Goal: Task Accomplishment & Management: Use online tool/utility

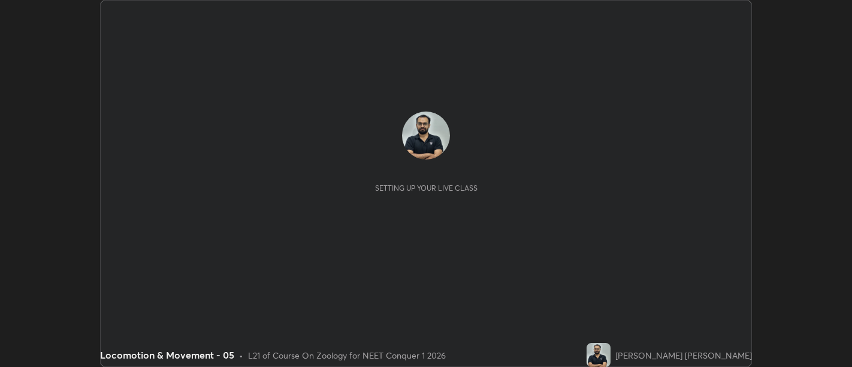
scroll to position [367, 851]
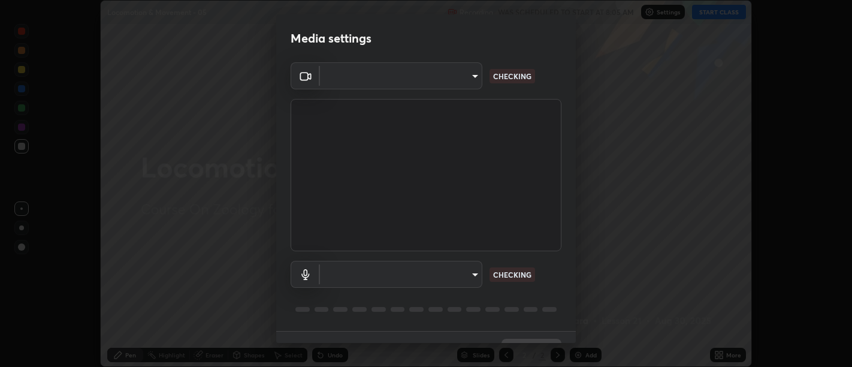
type input "d9b519daceb8a772394af6ea8e45353be5bbf62d8cb1cf3345c472de64055974"
type input "0c1d6f4920dca52653f3d052c8a51fa5a6a0e005ead25fe7dac60ff8bbe121cd"
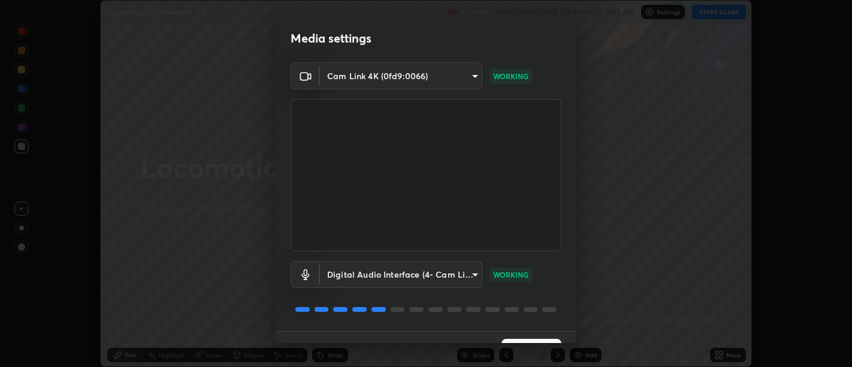
scroll to position [26, 0]
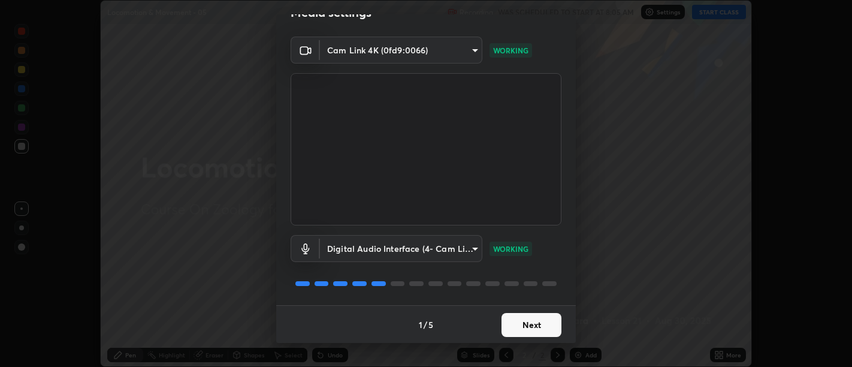
click at [524, 324] on button "Next" at bounding box center [532, 325] width 60 height 24
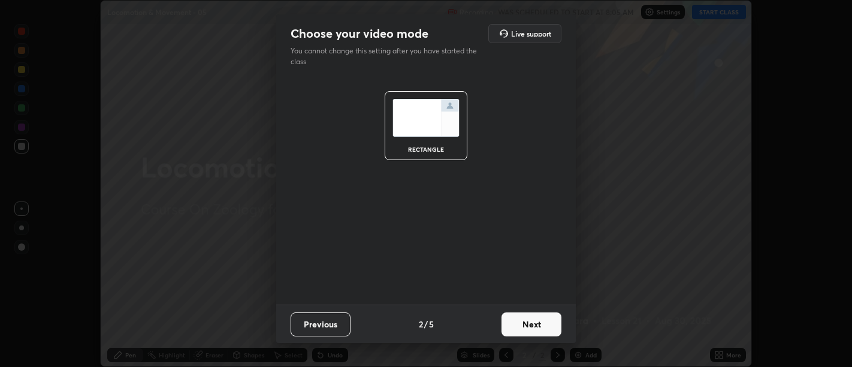
scroll to position [0, 0]
click at [527, 322] on button "Next" at bounding box center [532, 324] width 60 height 24
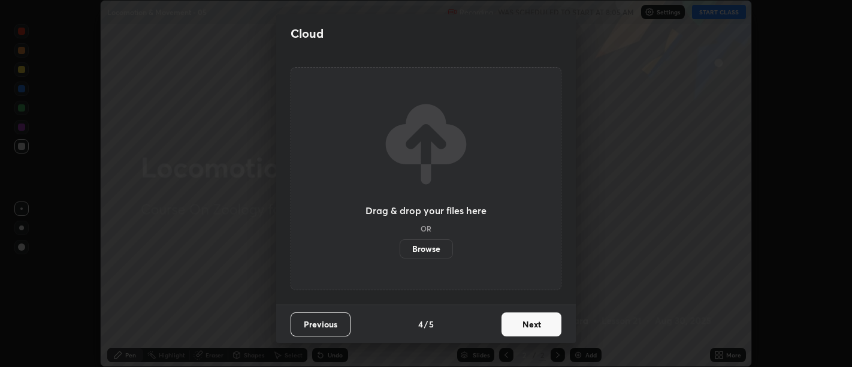
click at [536, 328] on button "Next" at bounding box center [532, 324] width 60 height 24
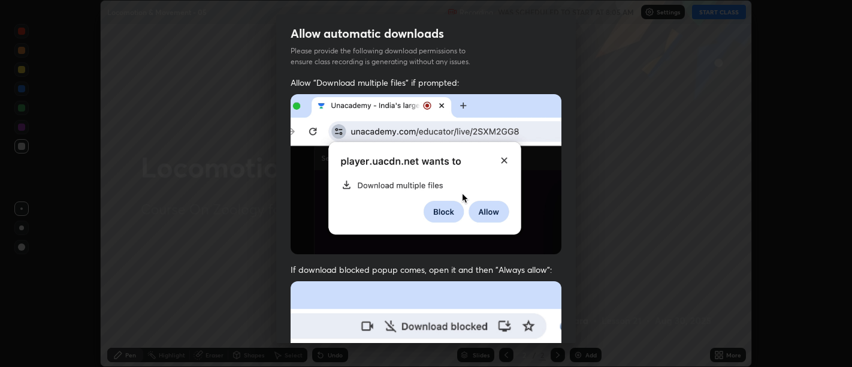
click at [528, 267] on span "If download blocked popup comes, open it and then "Always allow":" at bounding box center [426, 269] width 271 height 11
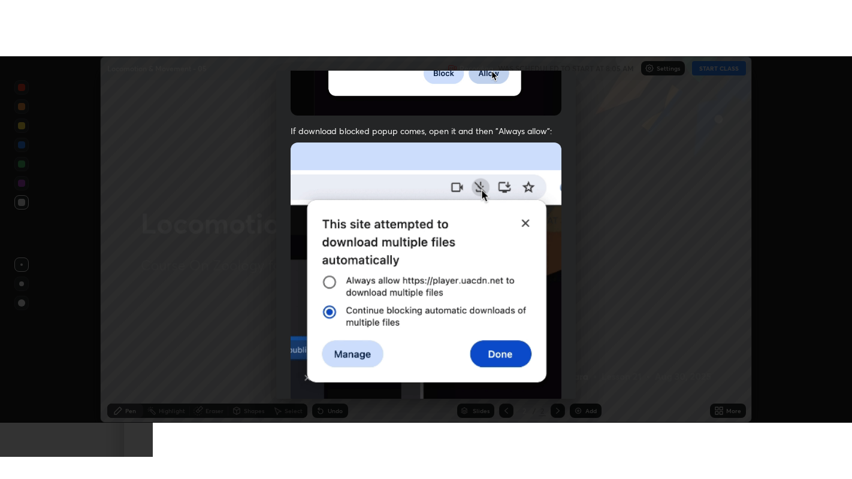
scroll to position [270, 0]
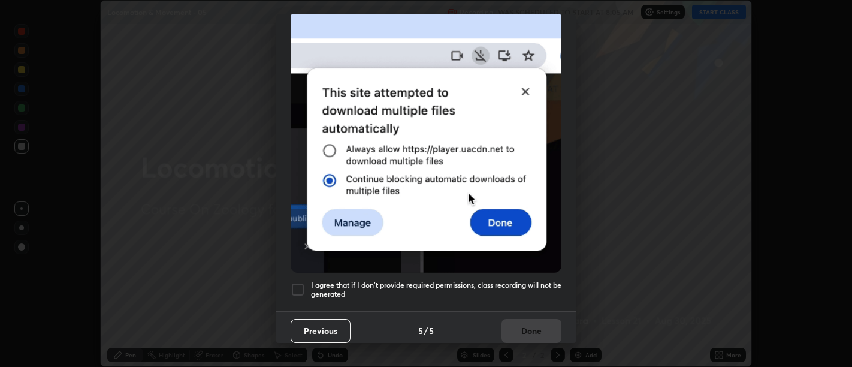
click at [516, 291] on h5 "I agree that if I don't provide required permissions, class recording will not …" at bounding box center [436, 289] width 250 height 19
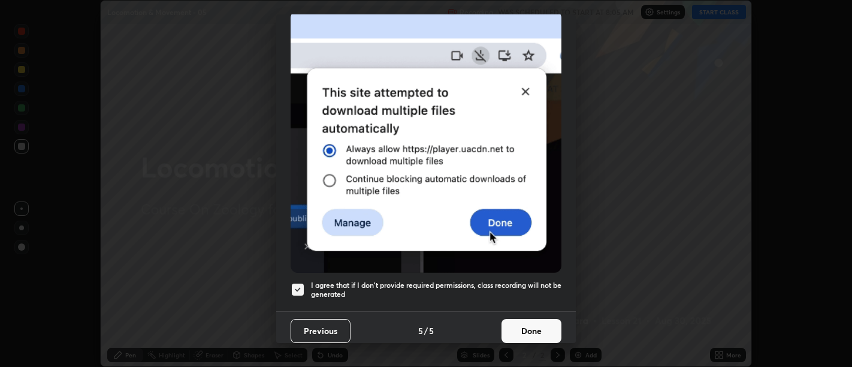
click at [532, 327] on button "Done" at bounding box center [532, 331] width 60 height 24
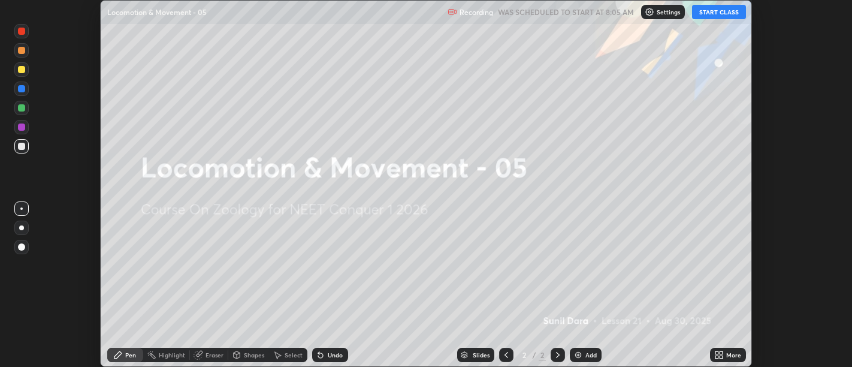
click at [711, 349] on div "More" at bounding box center [728, 355] width 36 height 14
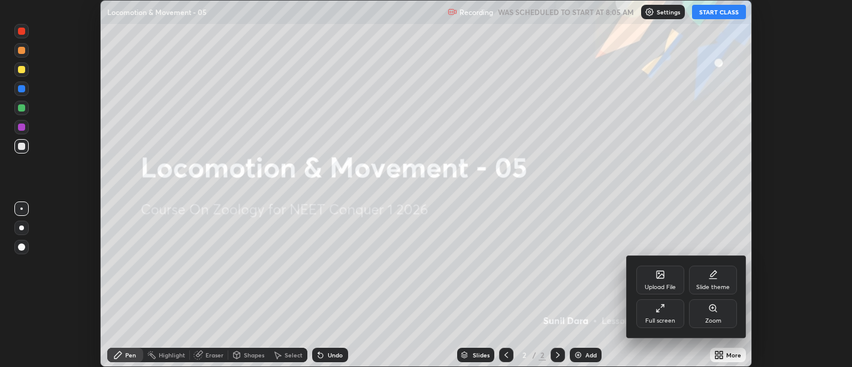
click at [638, 318] on div "Full screen" at bounding box center [660, 313] width 48 height 29
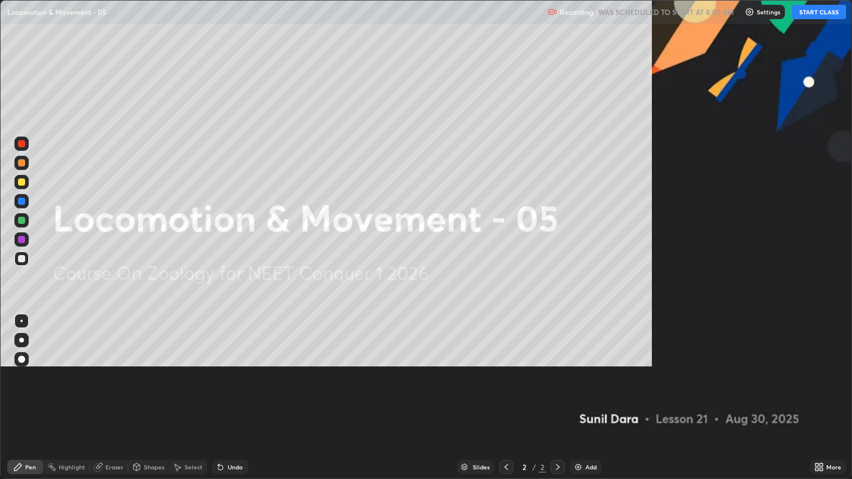
scroll to position [479, 852]
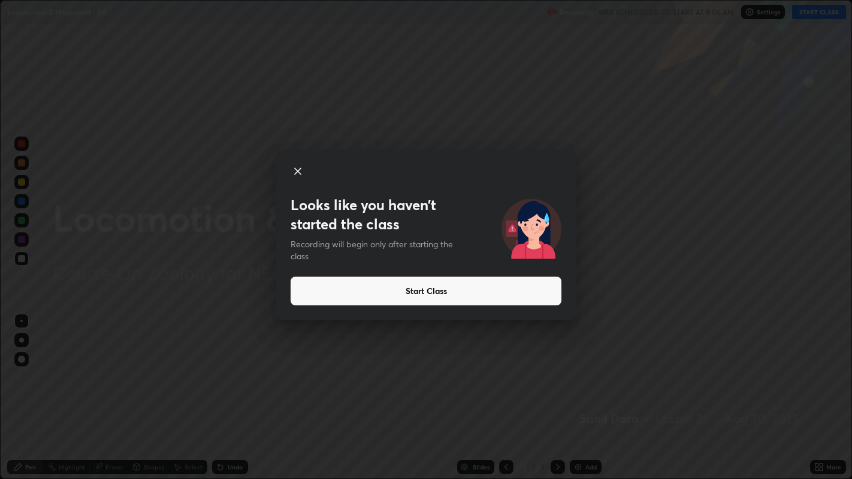
click at [540, 289] on button "Start Class" at bounding box center [426, 291] width 271 height 29
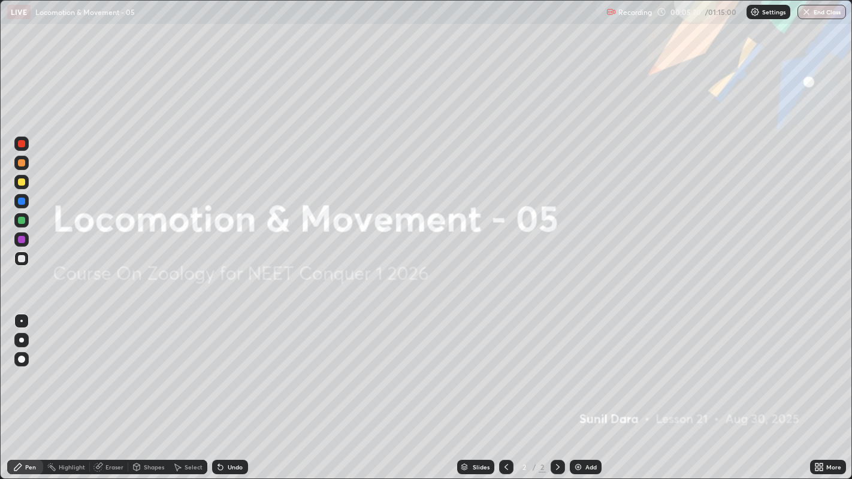
click at [587, 366] on div "Add" at bounding box center [586, 467] width 32 height 14
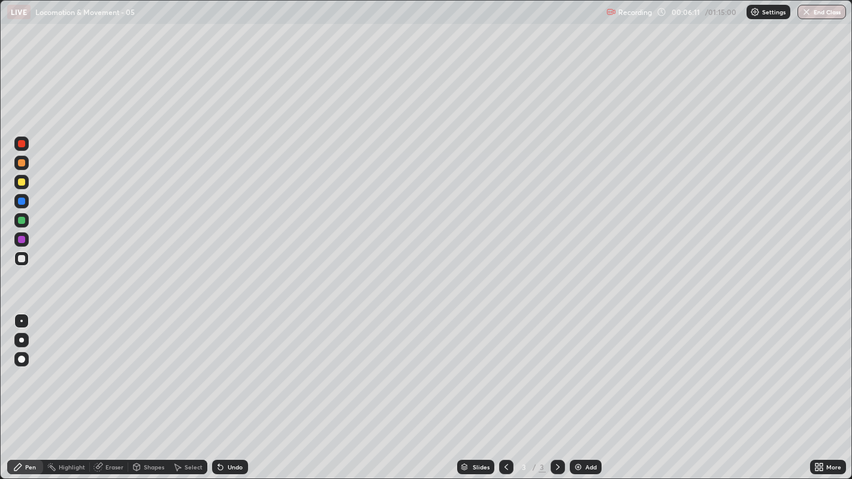
click at [14, 187] on div at bounding box center [21, 182] width 14 height 19
click at [23, 338] on div at bounding box center [21, 340] width 14 height 14
click at [20, 261] on div at bounding box center [21, 258] width 7 height 7
click at [14, 259] on div at bounding box center [21, 259] width 14 height 14
click at [20, 258] on div at bounding box center [21, 258] width 7 height 7
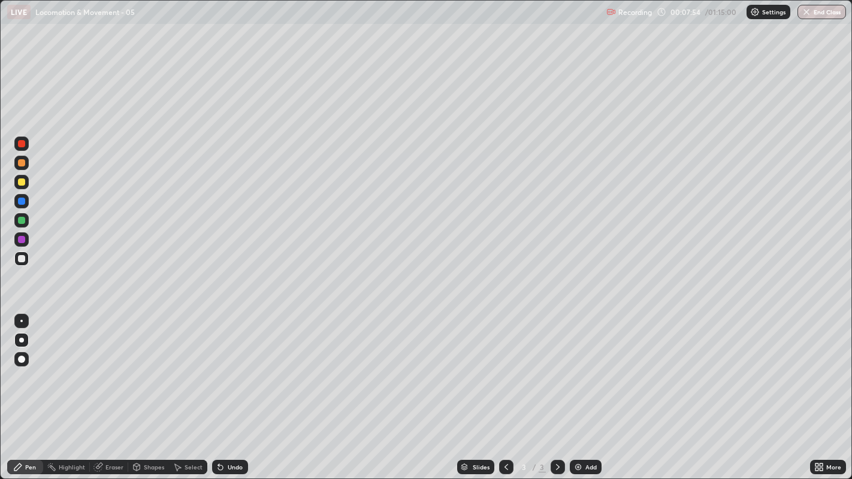
click at [23, 259] on div at bounding box center [21, 258] width 7 height 7
click at [232, 366] on div "Undo" at bounding box center [235, 467] width 15 height 6
click at [231, 366] on div "Undo" at bounding box center [235, 467] width 15 height 6
click at [232, 366] on div "Undo" at bounding box center [235, 467] width 15 height 6
click at [22, 260] on div at bounding box center [21, 258] width 7 height 7
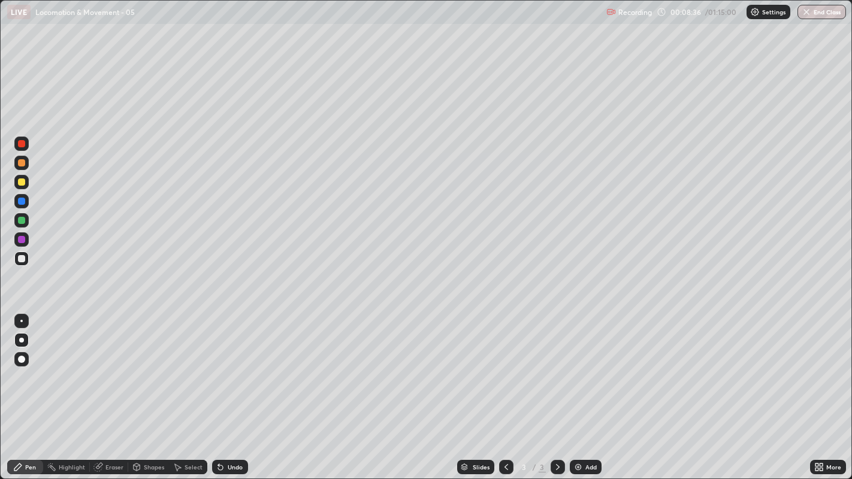
click at [21, 259] on div at bounding box center [21, 258] width 7 height 7
click at [18, 255] on div at bounding box center [21, 259] width 14 height 14
click at [19, 260] on div at bounding box center [21, 258] width 7 height 7
click at [22, 217] on div at bounding box center [21, 220] width 7 height 7
click at [585, 366] on div "Add" at bounding box center [590, 467] width 11 height 6
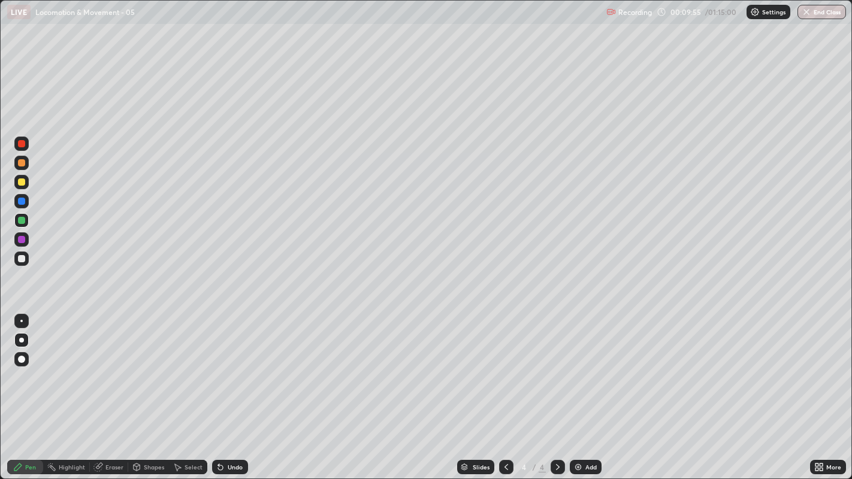
click at [505, 366] on icon at bounding box center [507, 468] width 10 height 10
click at [23, 221] on div at bounding box center [21, 220] width 7 height 7
click at [556, 366] on icon at bounding box center [558, 468] width 10 height 10
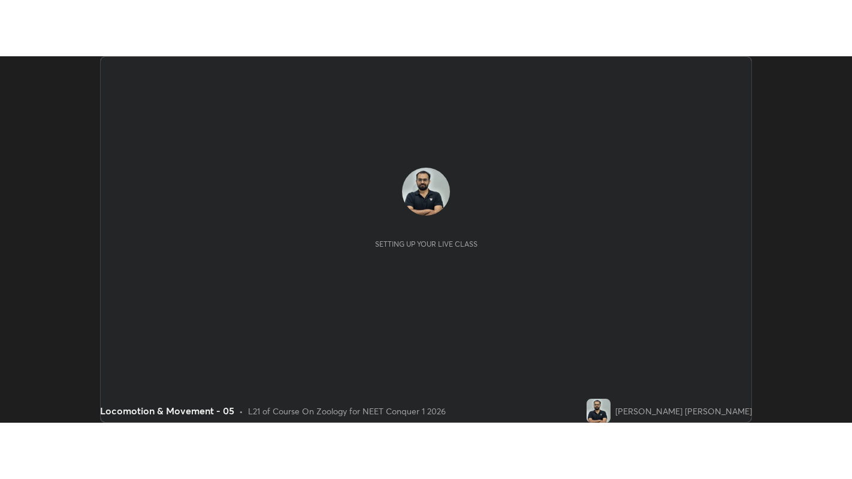
scroll to position [367, 852]
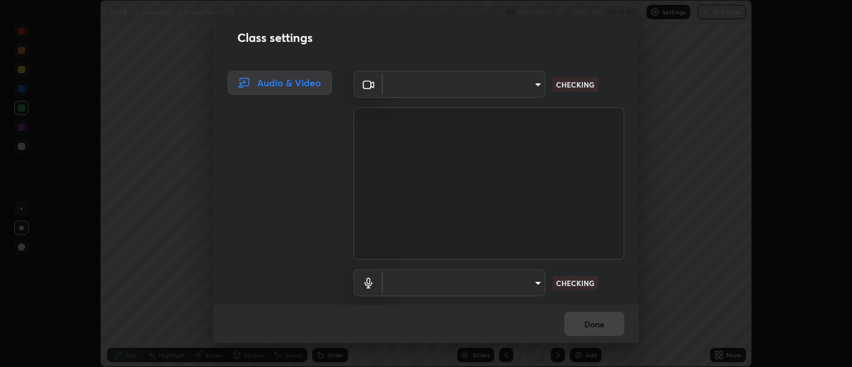
type input "d9b519daceb8a772394af6ea8e45353be5bbf62d8cb1cf3345c472de64055974"
type input "0c1d6f4920dca52653f3d052c8a51fa5a6a0e005ead25fe7dac60ff8bbe121cd"
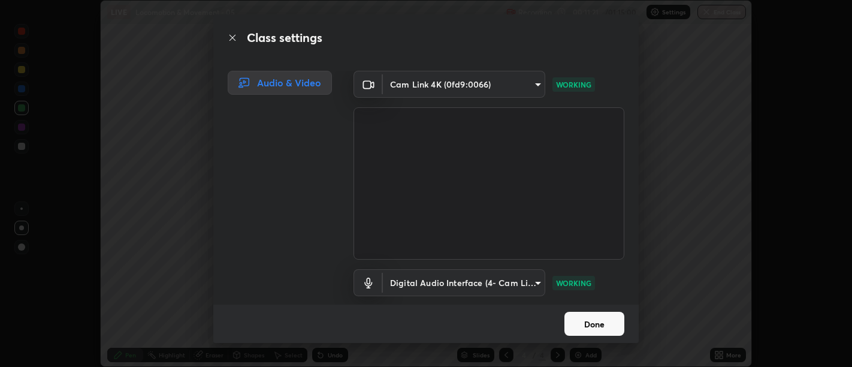
click at [573, 322] on button "Done" at bounding box center [594, 324] width 60 height 24
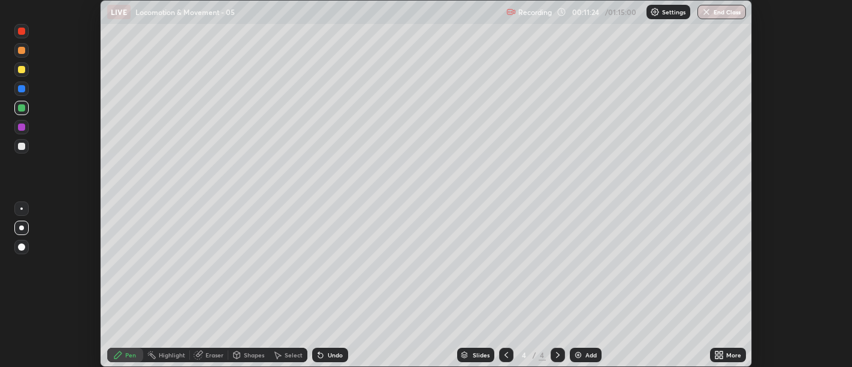
click at [717, 357] on icon at bounding box center [716, 356] width 3 height 3
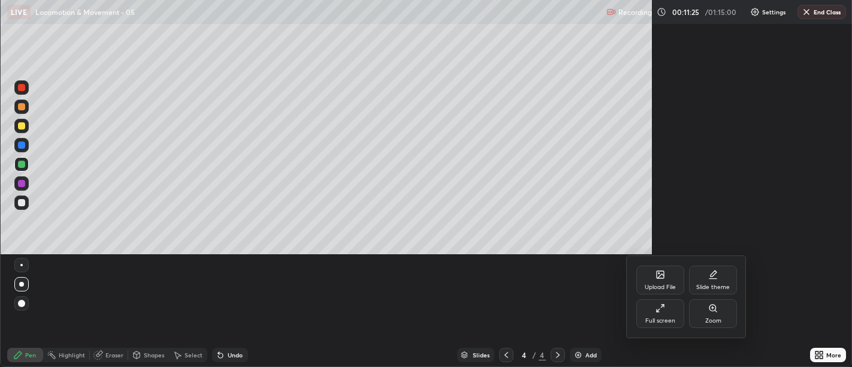
scroll to position [479, 852]
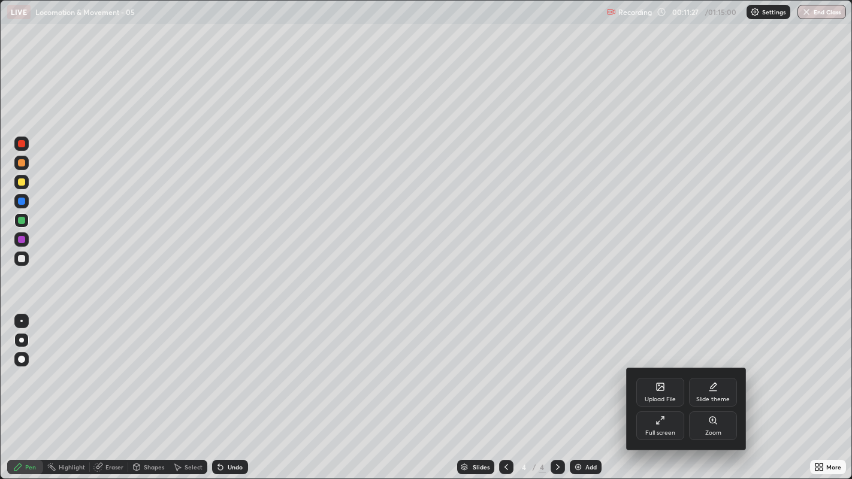
click at [23, 259] on div at bounding box center [426, 239] width 852 height 479
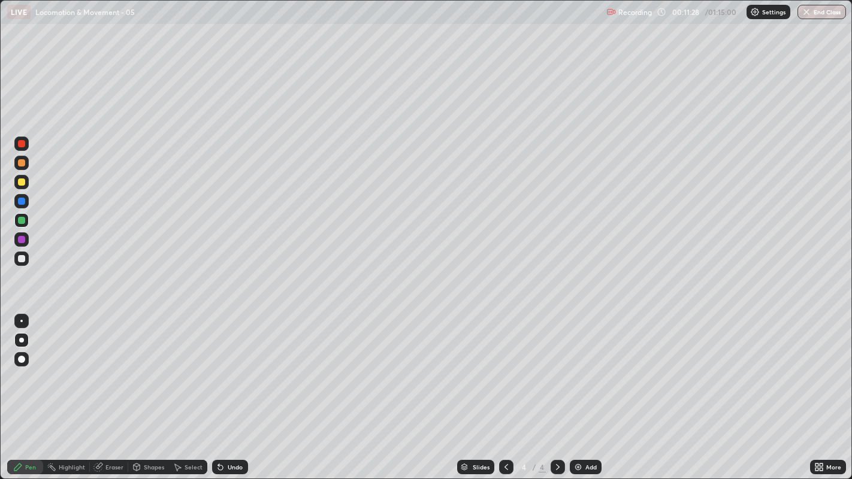
click at [21, 259] on div at bounding box center [21, 258] width 7 height 7
click at [20, 258] on div at bounding box center [21, 258] width 7 height 7
click at [22, 260] on div at bounding box center [21, 258] width 7 height 7
click at [21, 262] on div at bounding box center [21, 258] width 7 height 7
click at [20, 262] on div at bounding box center [21, 258] width 7 height 7
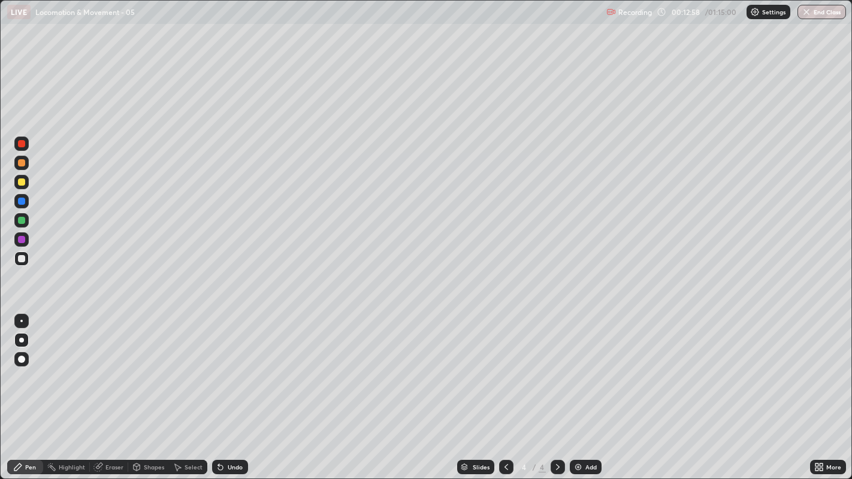
click at [22, 260] on div at bounding box center [21, 258] width 7 height 7
click at [20, 258] on div at bounding box center [21, 258] width 7 height 7
click at [22, 261] on div at bounding box center [21, 258] width 7 height 7
click at [22, 259] on div at bounding box center [21, 258] width 7 height 7
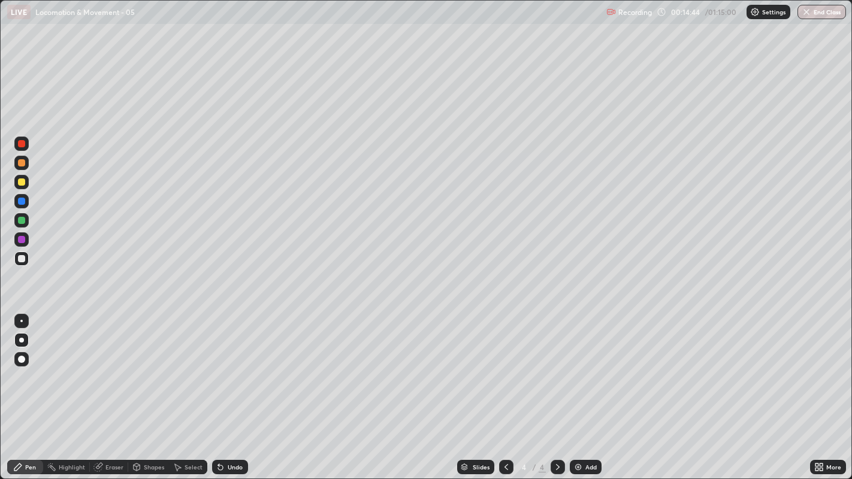
click at [19, 261] on div at bounding box center [21, 258] width 7 height 7
click at [583, 366] on div "Add" at bounding box center [586, 467] width 32 height 14
click at [21, 256] on div at bounding box center [21, 258] width 7 height 7
click at [14, 256] on div at bounding box center [21, 259] width 14 height 14
click at [19, 260] on div at bounding box center [21, 258] width 7 height 7
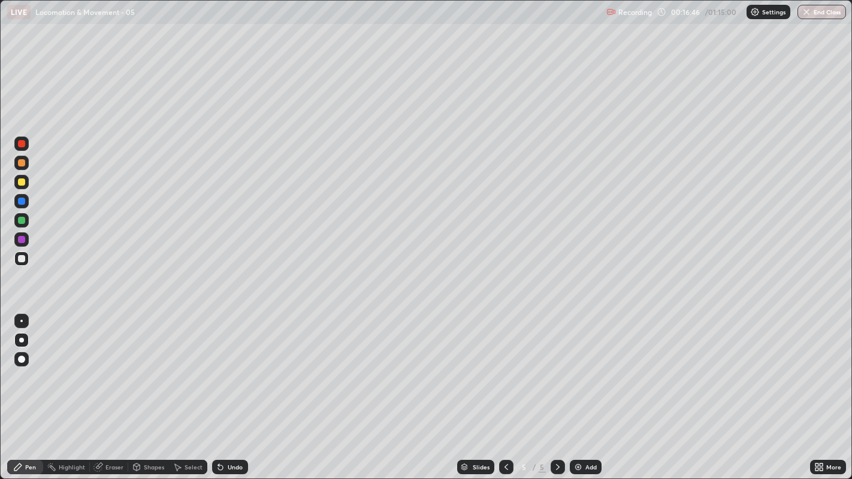
click at [20, 258] on div at bounding box center [21, 258] width 7 height 7
click at [20, 243] on div at bounding box center [21, 239] width 7 height 7
click at [556, 366] on icon at bounding box center [558, 468] width 10 height 10
click at [585, 366] on div "Add" at bounding box center [590, 467] width 11 height 6
click at [24, 180] on div at bounding box center [21, 182] width 7 height 7
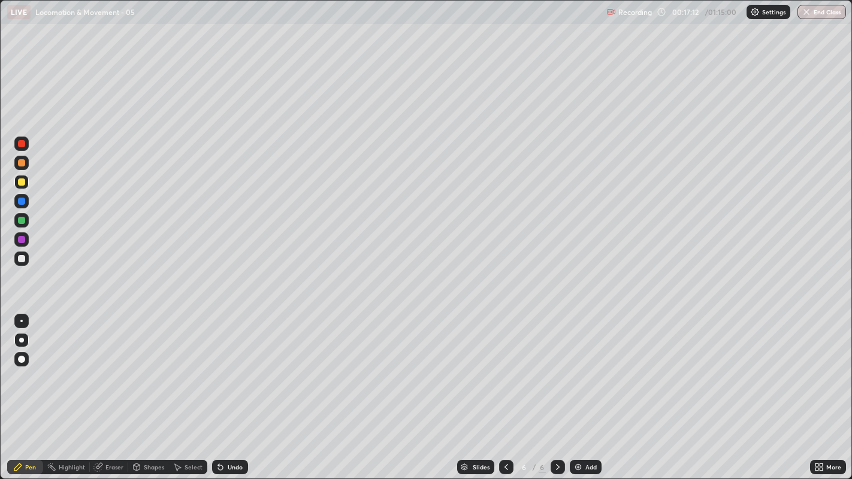
click at [19, 262] on div at bounding box center [21, 258] width 7 height 7
click at [20, 258] on div at bounding box center [21, 258] width 7 height 7
click at [23, 258] on div at bounding box center [21, 258] width 7 height 7
click at [22, 261] on div at bounding box center [21, 258] width 7 height 7
click at [22, 259] on div at bounding box center [21, 258] width 7 height 7
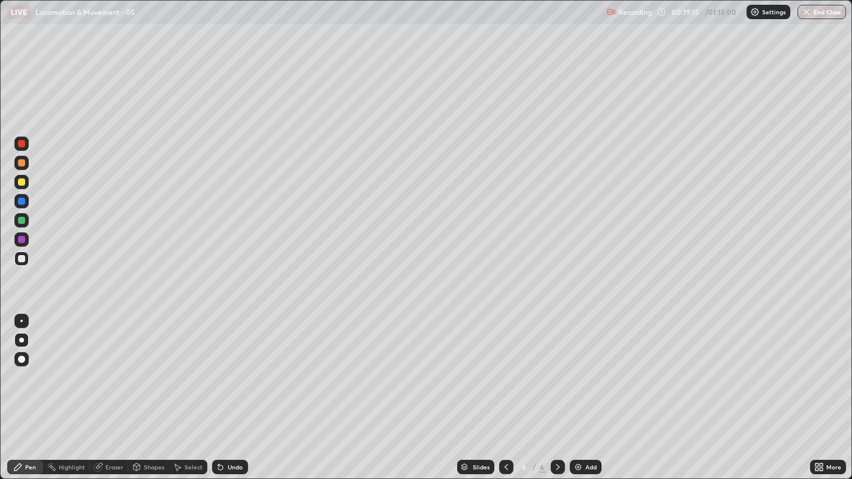
click at [23, 258] on div at bounding box center [21, 258] width 7 height 7
click at [25, 262] on div at bounding box center [21, 259] width 14 height 14
click at [231, 366] on div "Undo" at bounding box center [235, 467] width 15 height 6
click at [231, 366] on div "Undo" at bounding box center [230, 467] width 36 height 14
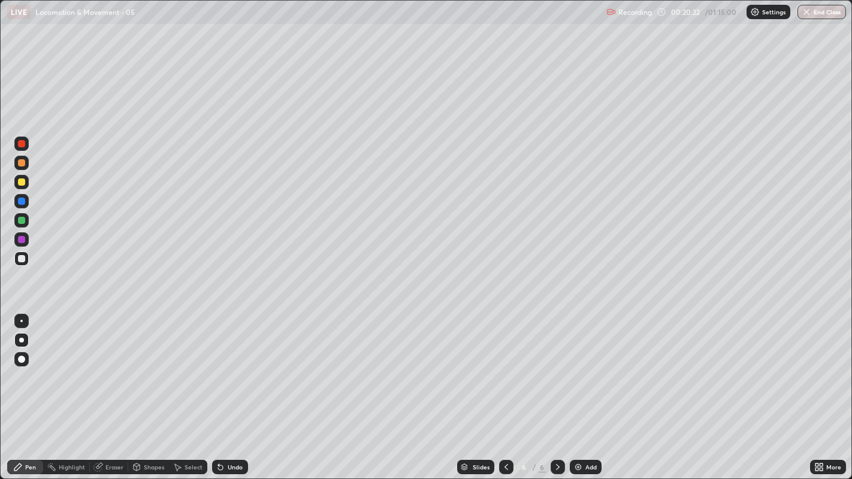
click at [21, 182] on div at bounding box center [21, 182] width 7 height 7
click at [21, 164] on div at bounding box center [21, 162] width 7 height 7
click at [22, 240] on div at bounding box center [21, 239] width 7 height 7
click at [22, 259] on div at bounding box center [21, 258] width 7 height 7
click at [590, 366] on div "Add" at bounding box center [590, 467] width 11 height 6
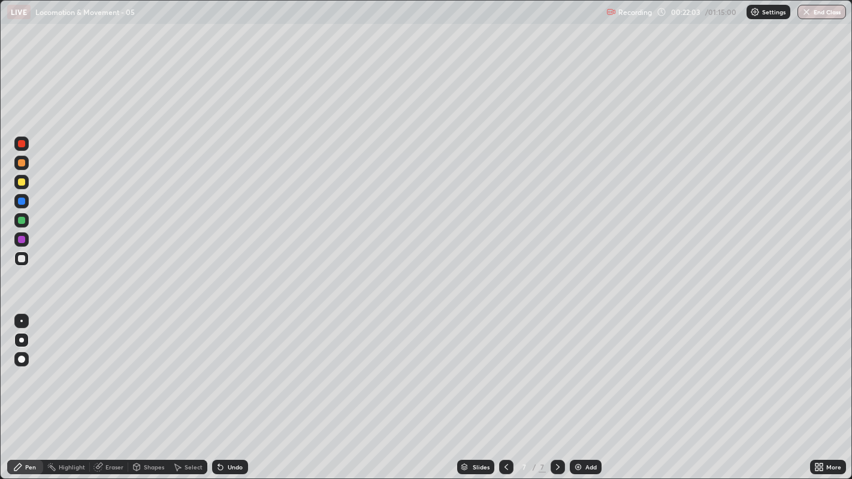
click at [21, 238] on div at bounding box center [21, 239] width 7 height 7
click at [30, 258] on div at bounding box center [21, 258] width 19 height 19
click at [23, 259] on div at bounding box center [21, 258] width 7 height 7
click at [21, 259] on div at bounding box center [21, 258] width 7 height 7
click at [22, 259] on div at bounding box center [21, 258] width 7 height 7
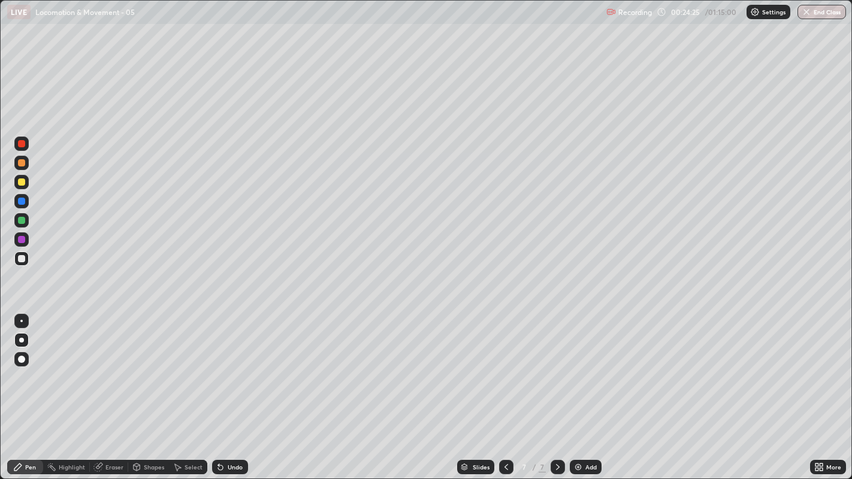
click at [237, 366] on div "Undo" at bounding box center [235, 467] width 15 height 6
click at [226, 366] on div "Undo" at bounding box center [230, 467] width 36 height 14
click at [22, 183] on div at bounding box center [21, 182] width 7 height 7
click at [21, 260] on div at bounding box center [21, 258] width 7 height 7
click at [20, 258] on div at bounding box center [21, 258] width 7 height 7
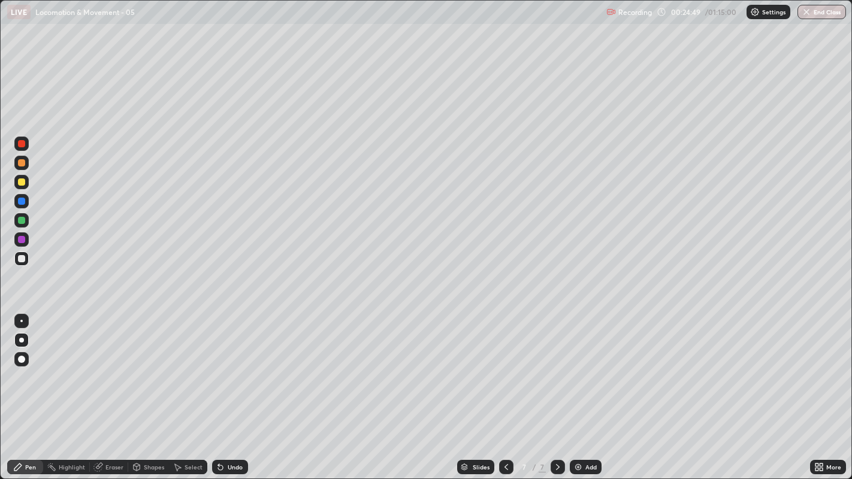
click at [20, 258] on div at bounding box center [21, 258] width 7 height 7
click at [19, 258] on div at bounding box center [21, 258] width 7 height 7
click at [23, 262] on div at bounding box center [21, 258] width 7 height 7
click at [21, 259] on div at bounding box center [21, 258] width 7 height 7
click at [23, 204] on div at bounding box center [21, 201] width 7 height 7
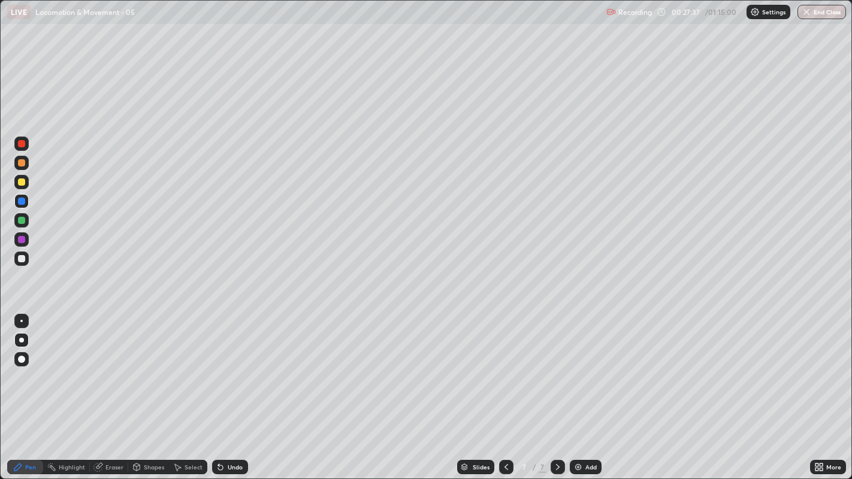
click at [21, 262] on div at bounding box center [21, 258] width 7 height 7
click at [21, 259] on div at bounding box center [21, 258] width 7 height 7
click at [22, 258] on div at bounding box center [21, 258] width 7 height 7
click at [235, 366] on div "Undo" at bounding box center [235, 467] width 15 height 6
click at [23, 259] on div at bounding box center [21, 258] width 7 height 7
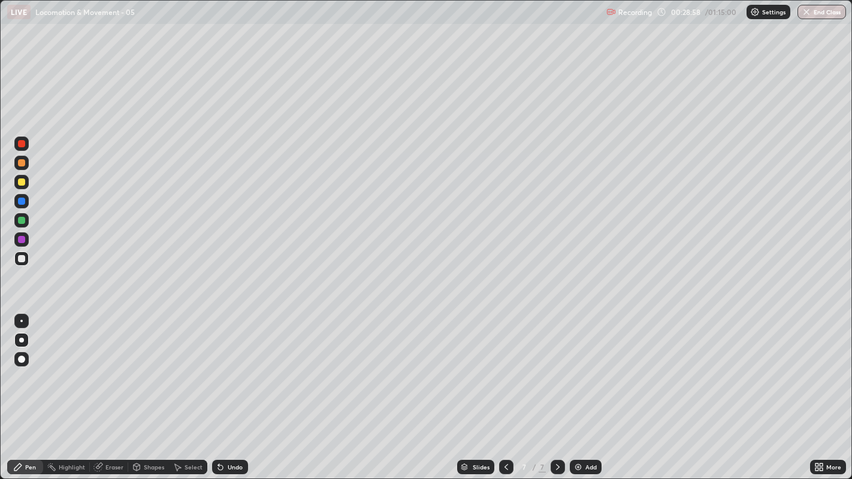
click at [20, 255] on div at bounding box center [21, 258] width 7 height 7
click at [21, 162] on div at bounding box center [21, 162] width 7 height 7
click at [22, 180] on div at bounding box center [21, 182] width 7 height 7
click at [22, 258] on div at bounding box center [21, 258] width 7 height 7
click at [21, 163] on div at bounding box center [21, 162] width 7 height 7
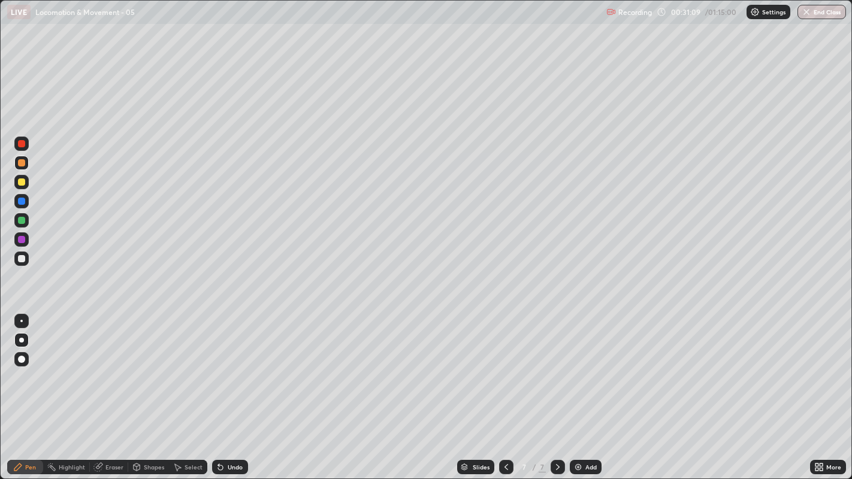
click at [20, 258] on div at bounding box center [21, 258] width 7 height 7
click at [15, 259] on div at bounding box center [21, 259] width 14 height 14
click at [19, 258] on div at bounding box center [21, 258] width 7 height 7
click at [555, 366] on icon at bounding box center [558, 468] width 10 height 10
click at [20, 258] on div at bounding box center [21, 258] width 7 height 7
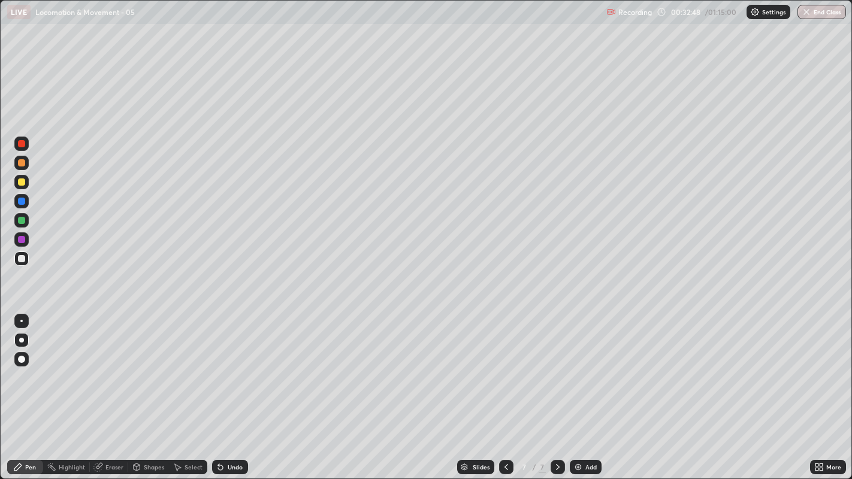
click at [555, 366] on div at bounding box center [558, 467] width 14 height 24
click at [584, 366] on div "Add" at bounding box center [586, 467] width 32 height 14
click at [22, 262] on div at bounding box center [21, 258] width 7 height 7
click at [22, 204] on div at bounding box center [21, 201] width 7 height 7
click at [22, 220] on div at bounding box center [21, 220] width 7 height 7
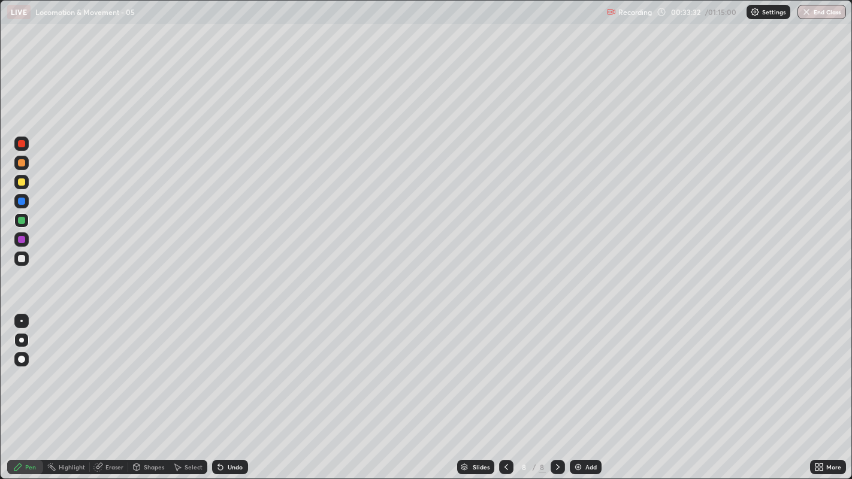
click at [22, 259] on div at bounding box center [21, 258] width 7 height 7
click at [25, 258] on div at bounding box center [21, 258] width 7 height 7
click at [229, 366] on div "Undo" at bounding box center [235, 467] width 15 height 6
click at [234, 366] on div "Undo" at bounding box center [235, 467] width 15 height 6
click at [25, 183] on div at bounding box center [21, 182] width 7 height 7
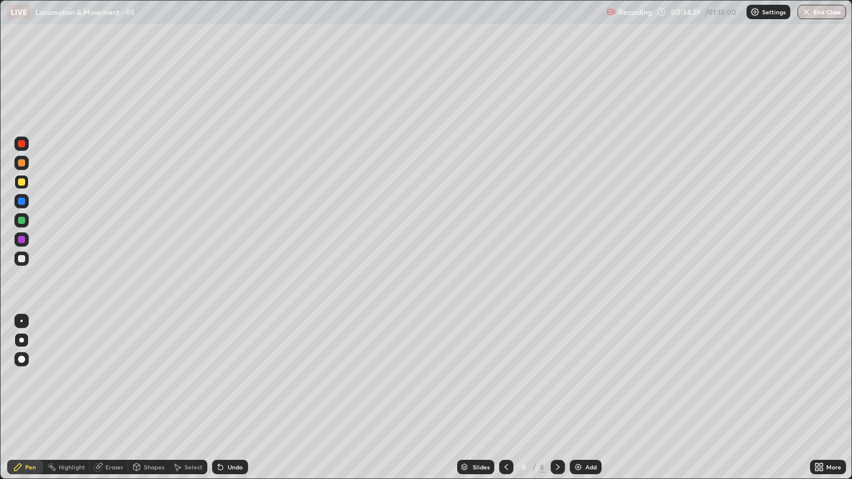
click at [21, 163] on div at bounding box center [21, 162] width 7 height 7
click at [20, 259] on div at bounding box center [21, 258] width 7 height 7
click at [19, 259] on div at bounding box center [21, 258] width 7 height 7
click at [25, 256] on div at bounding box center [21, 258] width 7 height 7
click at [499, 366] on div at bounding box center [506, 467] width 14 height 14
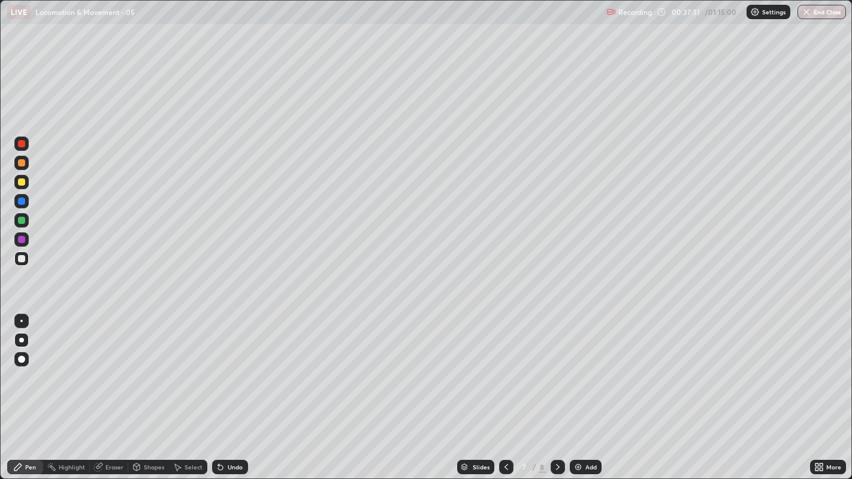
click at [556, 366] on icon at bounding box center [558, 468] width 10 height 10
click at [20, 258] on div at bounding box center [21, 258] width 7 height 7
click at [556, 366] on icon at bounding box center [558, 468] width 10 height 10
click at [582, 366] on div "Add" at bounding box center [586, 467] width 32 height 14
click at [22, 183] on div at bounding box center [21, 182] width 7 height 7
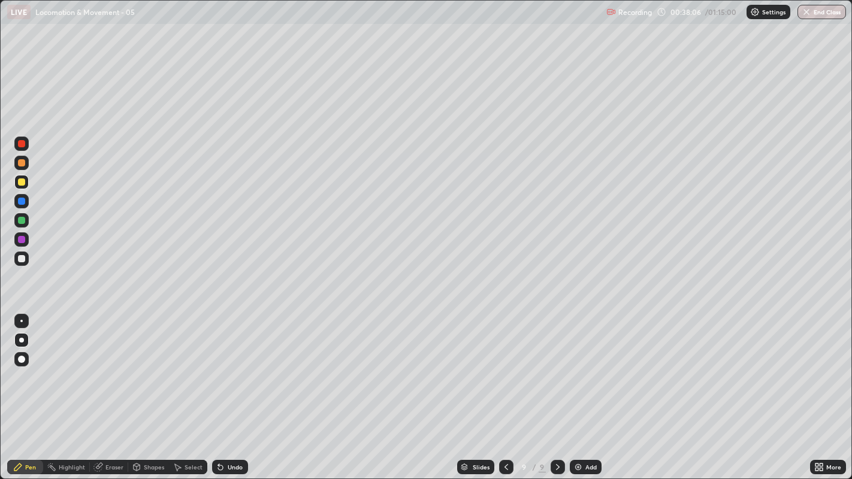
click at [21, 256] on div at bounding box center [21, 258] width 7 height 7
click at [20, 201] on div at bounding box center [21, 201] width 7 height 7
click at [17, 202] on div at bounding box center [21, 201] width 14 height 14
click at [22, 201] on div at bounding box center [21, 201] width 7 height 7
click at [21, 261] on div at bounding box center [21, 258] width 7 height 7
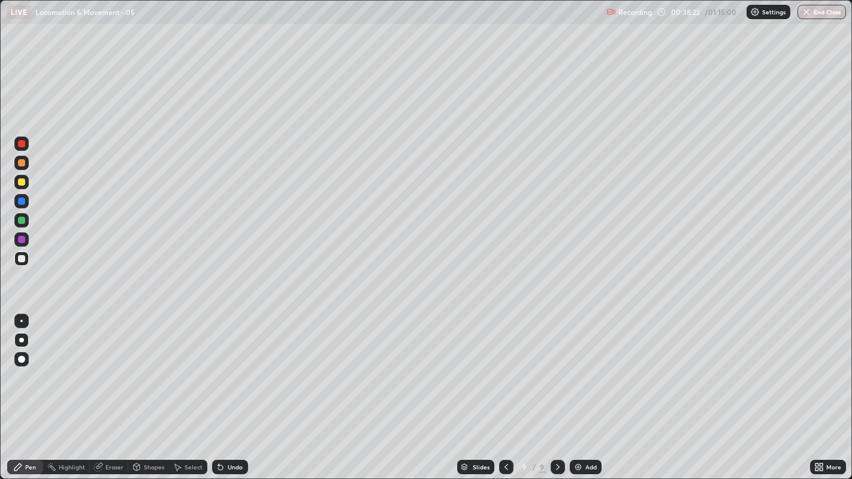
click at [17, 262] on div at bounding box center [21, 259] width 14 height 14
click at [22, 258] on div at bounding box center [21, 258] width 7 height 7
click at [23, 260] on div at bounding box center [21, 258] width 7 height 7
click at [18, 258] on div at bounding box center [21, 258] width 7 height 7
click at [22, 262] on div at bounding box center [21, 258] width 7 height 7
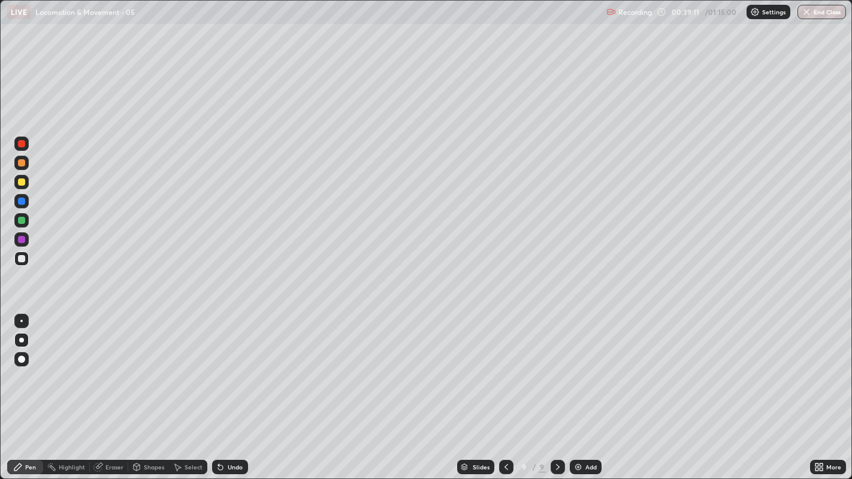
click at [22, 220] on div at bounding box center [21, 220] width 7 height 7
click at [21, 261] on div at bounding box center [21, 258] width 7 height 7
click at [18, 259] on div at bounding box center [21, 258] width 7 height 7
click at [22, 261] on div at bounding box center [21, 258] width 7 height 7
click at [17, 259] on div at bounding box center [21, 259] width 14 height 14
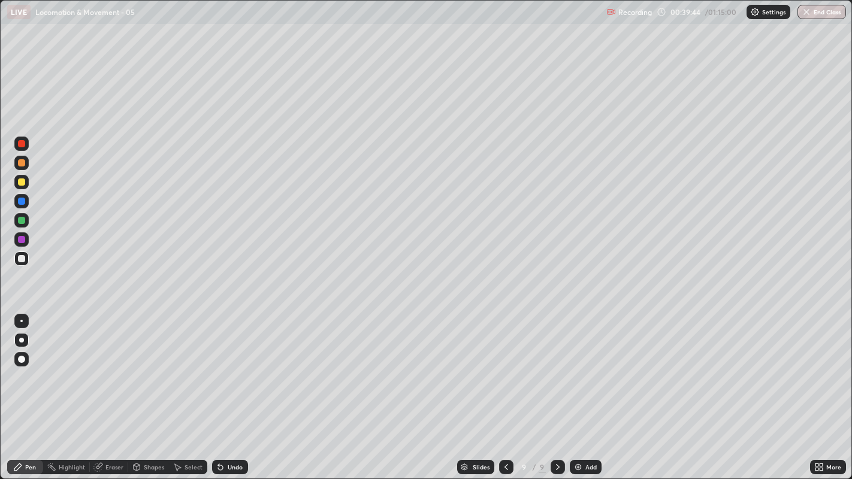
click at [19, 165] on div at bounding box center [21, 162] width 7 height 7
click at [22, 258] on div at bounding box center [21, 258] width 7 height 7
click at [21, 258] on div at bounding box center [21, 258] width 7 height 7
click at [22, 259] on div at bounding box center [21, 258] width 7 height 7
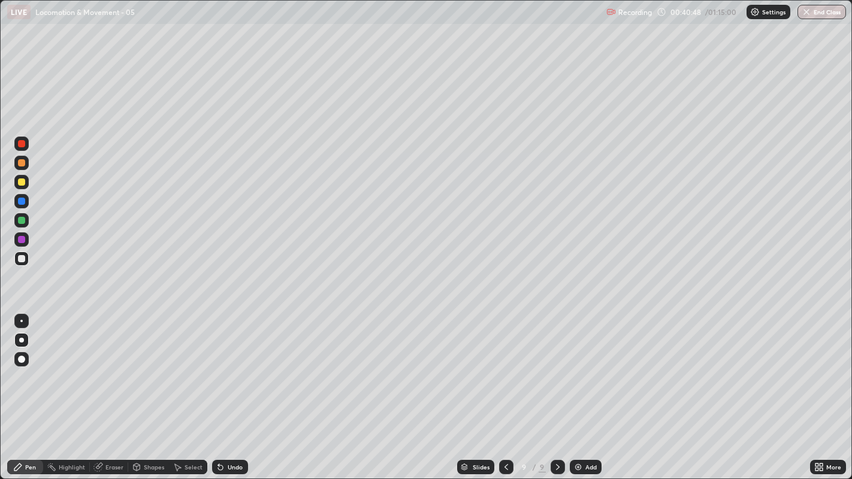
click at [23, 259] on div at bounding box center [21, 258] width 7 height 7
click at [582, 366] on div "Add" at bounding box center [586, 467] width 32 height 14
click at [21, 258] on div at bounding box center [21, 258] width 7 height 7
click at [505, 366] on icon at bounding box center [506, 468] width 10 height 10
click at [555, 366] on icon at bounding box center [558, 468] width 10 height 10
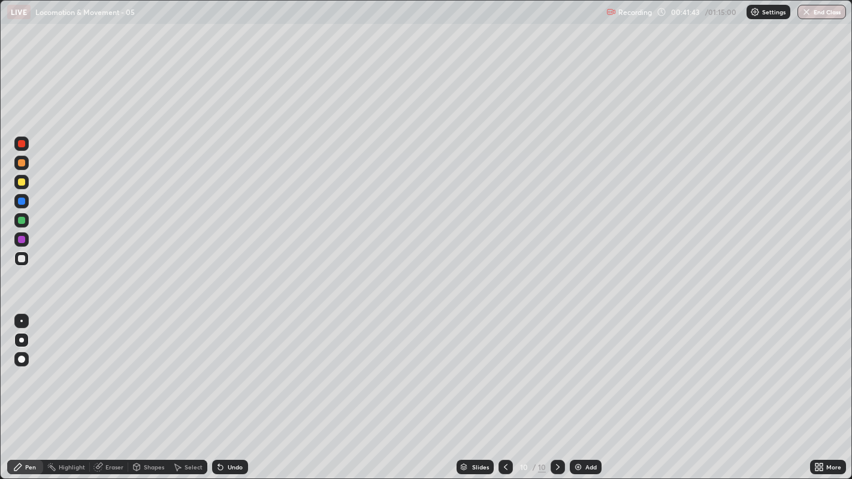
click at [240, 366] on div "Undo" at bounding box center [230, 467] width 36 height 14
click at [234, 366] on div "Undo" at bounding box center [235, 467] width 15 height 6
click at [21, 259] on div at bounding box center [21, 258] width 7 height 7
click at [21, 261] on div at bounding box center [21, 258] width 7 height 7
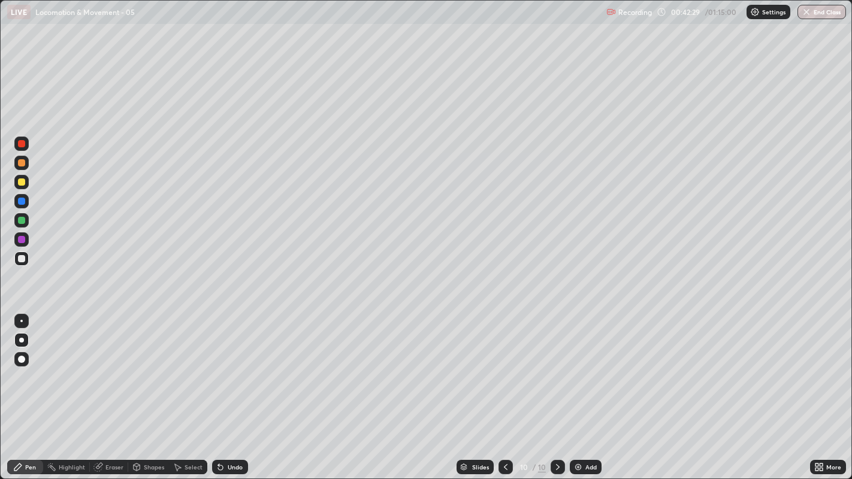
click at [21, 259] on div at bounding box center [21, 258] width 7 height 7
click at [20, 260] on div at bounding box center [21, 258] width 7 height 7
click at [21, 259] on div at bounding box center [21, 258] width 7 height 7
click at [20, 221] on div at bounding box center [21, 220] width 7 height 7
click at [20, 185] on div at bounding box center [21, 182] width 7 height 7
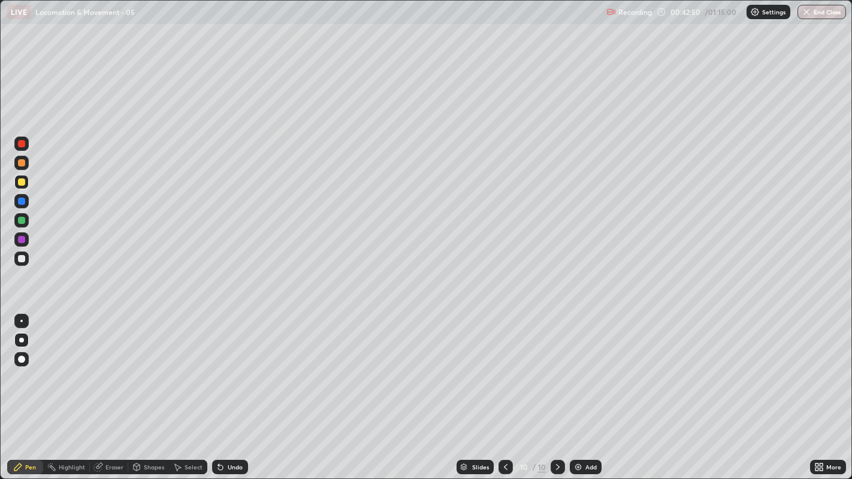
click at [20, 167] on div at bounding box center [21, 163] width 14 height 14
click at [504, 366] on icon at bounding box center [506, 468] width 10 height 10
click at [557, 366] on icon at bounding box center [558, 467] width 4 height 6
click at [503, 366] on icon at bounding box center [506, 468] width 10 height 10
click at [555, 366] on icon at bounding box center [558, 468] width 10 height 10
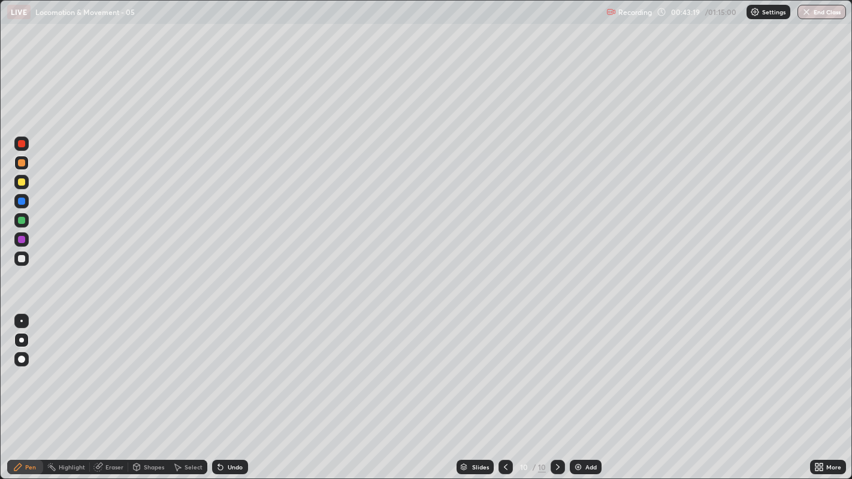
click at [20, 259] on div at bounding box center [21, 258] width 7 height 7
click at [16, 262] on div at bounding box center [21, 259] width 14 height 14
click at [23, 199] on div at bounding box center [21, 201] width 7 height 7
click at [23, 258] on div at bounding box center [21, 258] width 7 height 7
click at [831, 366] on div "More" at bounding box center [828, 467] width 36 height 14
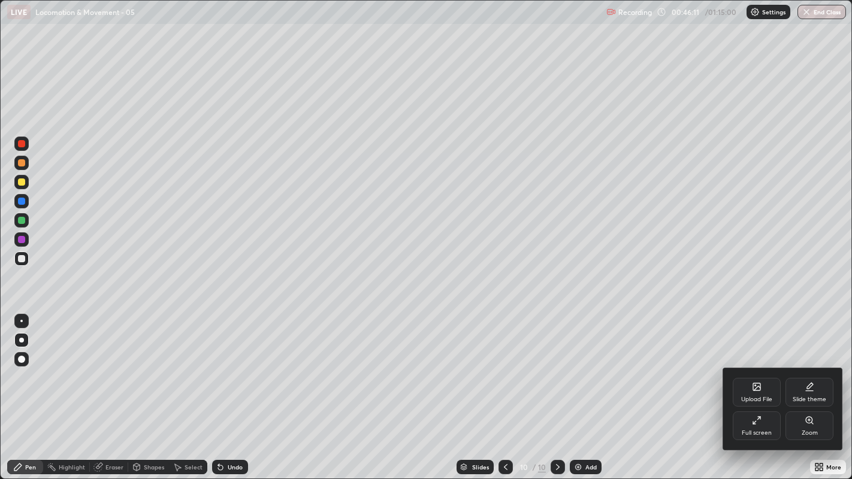
click at [771, 366] on div "Full screen" at bounding box center [757, 433] width 30 height 6
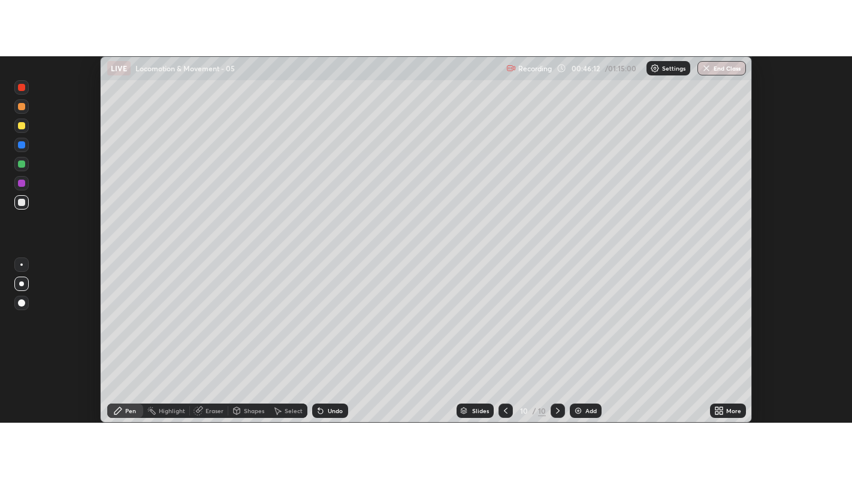
scroll to position [59551, 59066]
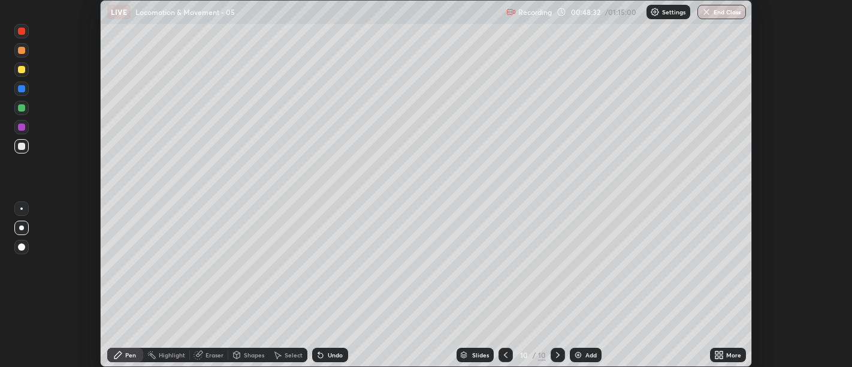
click at [719, 355] on icon at bounding box center [719, 355] width 10 height 10
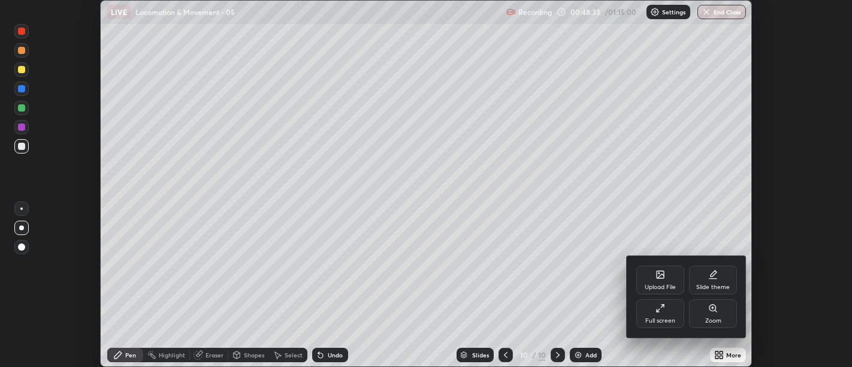
click at [664, 320] on div "Full screen" at bounding box center [660, 321] width 30 height 6
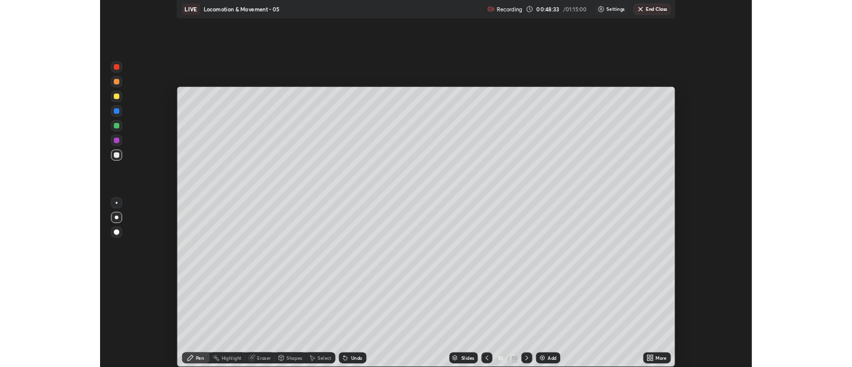
scroll to position [479, 852]
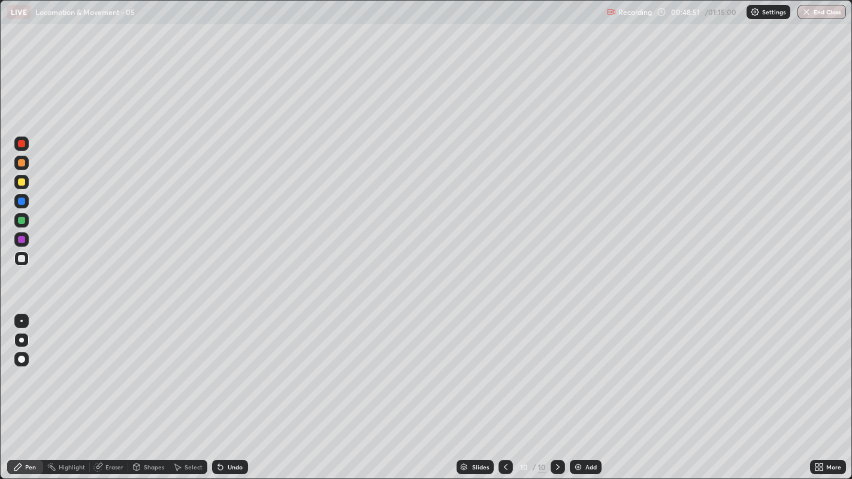
click at [18, 259] on div at bounding box center [21, 258] width 7 height 7
click at [19, 265] on div at bounding box center [21, 259] width 14 height 14
click at [817, 366] on icon at bounding box center [816, 465] width 3 height 3
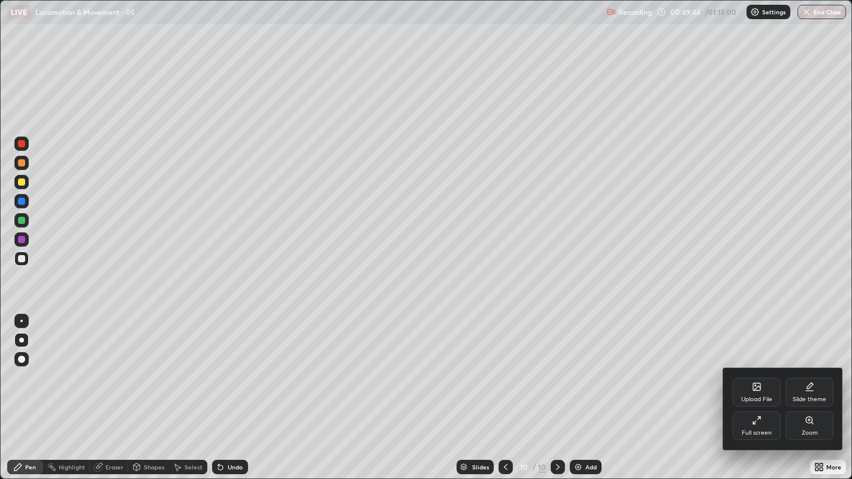
click at [744, 366] on div "Full screen" at bounding box center [757, 426] width 48 height 29
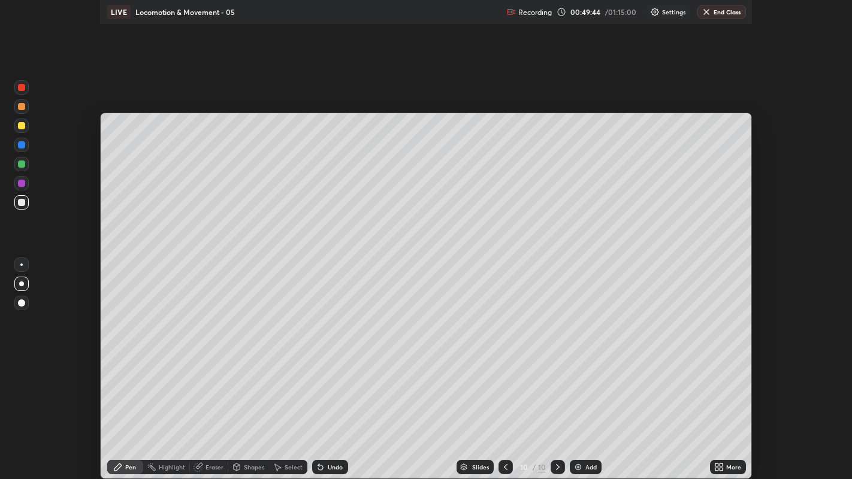
scroll to position [59551, 59066]
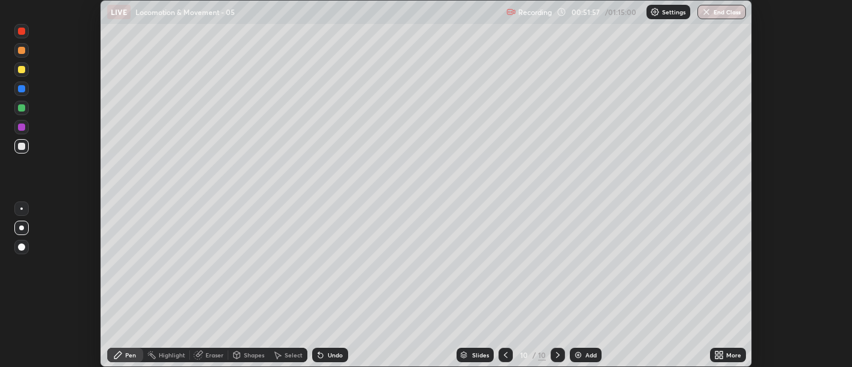
click at [718, 355] on icon at bounding box center [716, 356] width 3 height 3
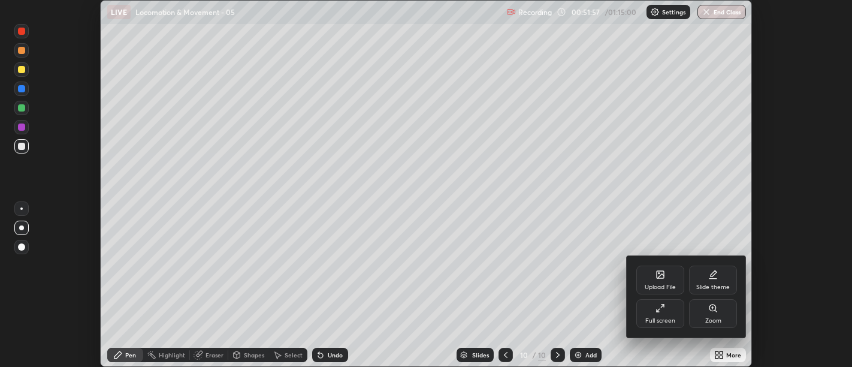
click at [670, 322] on div "Full screen" at bounding box center [660, 321] width 30 height 6
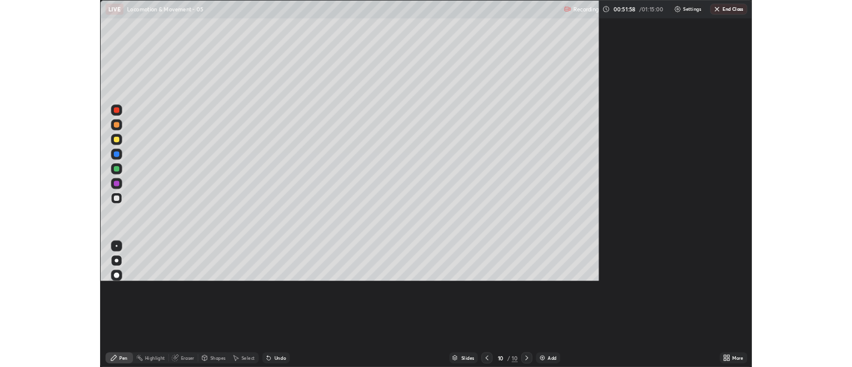
scroll to position [479, 852]
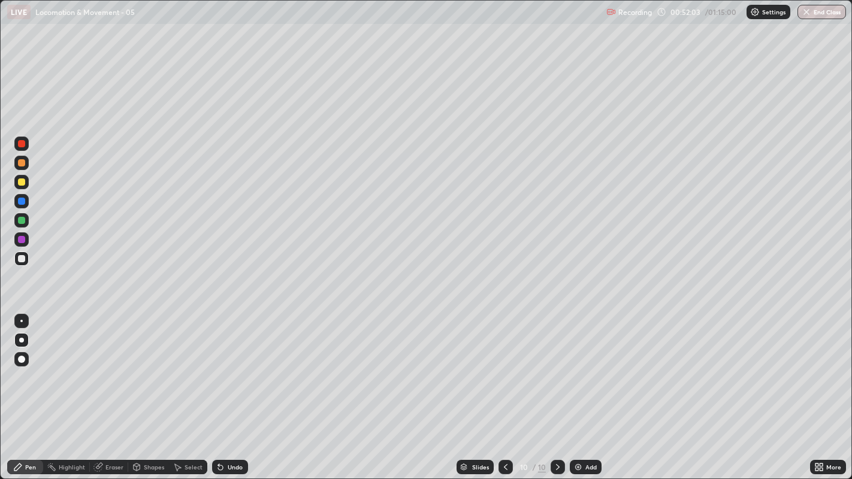
click at [587, 366] on div "Add" at bounding box center [590, 467] width 11 height 6
click at [20, 257] on div at bounding box center [21, 258] width 7 height 7
click at [21, 220] on div at bounding box center [21, 220] width 7 height 7
click at [22, 259] on div at bounding box center [21, 258] width 7 height 7
click at [21, 259] on div at bounding box center [21, 258] width 7 height 7
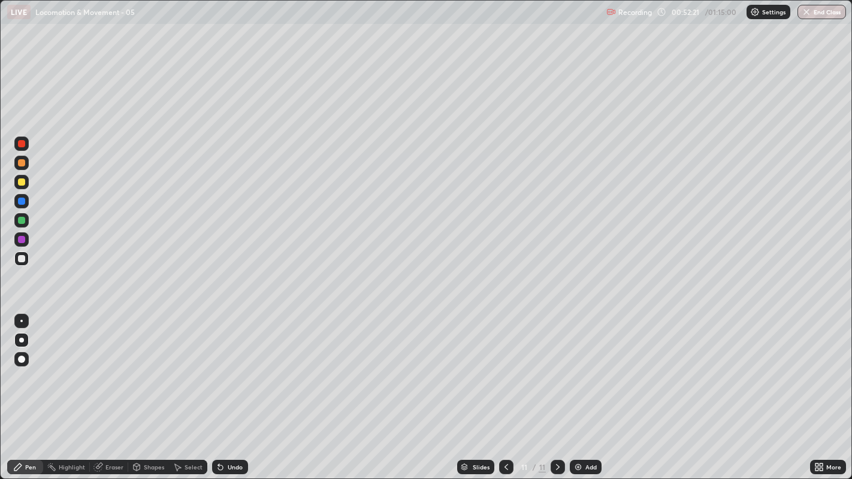
click at [25, 266] on div at bounding box center [21, 258] width 14 height 19
click at [18, 258] on div at bounding box center [21, 258] width 7 height 7
click at [235, 366] on div "Undo" at bounding box center [235, 467] width 15 height 6
click at [23, 261] on div at bounding box center [21, 258] width 7 height 7
click at [21, 237] on div at bounding box center [21, 239] width 7 height 7
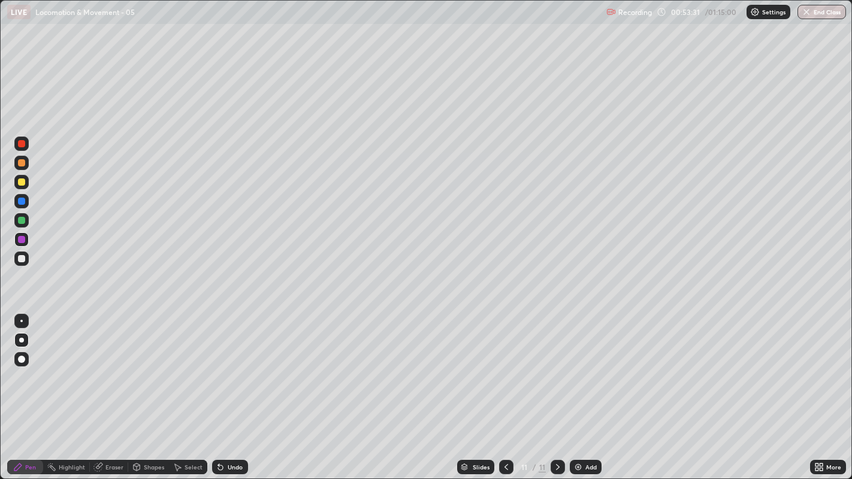
click at [573, 366] on img at bounding box center [578, 468] width 10 height 10
click at [236, 366] on div "Undo" at bounding box center [235, 467] width 15 height 6
click at [232, 366] on div "Undo" at bounding box center [235, 467] width 15 height 6
click at [21, 268] on div at bounding box center [21, 258] width 14 height 19
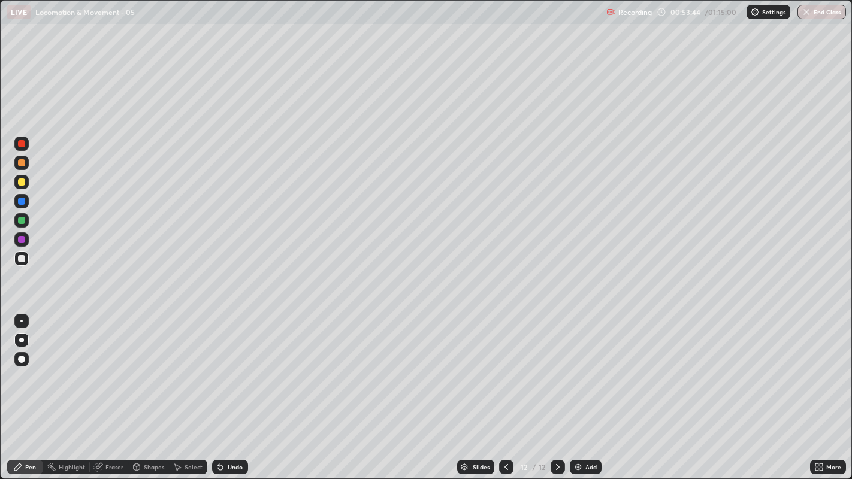
click at [20, 258] on div at bounding box center [21, 258] width 7 height 7
click at [17, 258] on div at bounding box center [21, 259] width 14 height 14
click at [18, 261] on div at bounding box center [21, 259] width 14 height 14
click at [16, 261] on div at bounding box center [21, 259] width 14 height 14
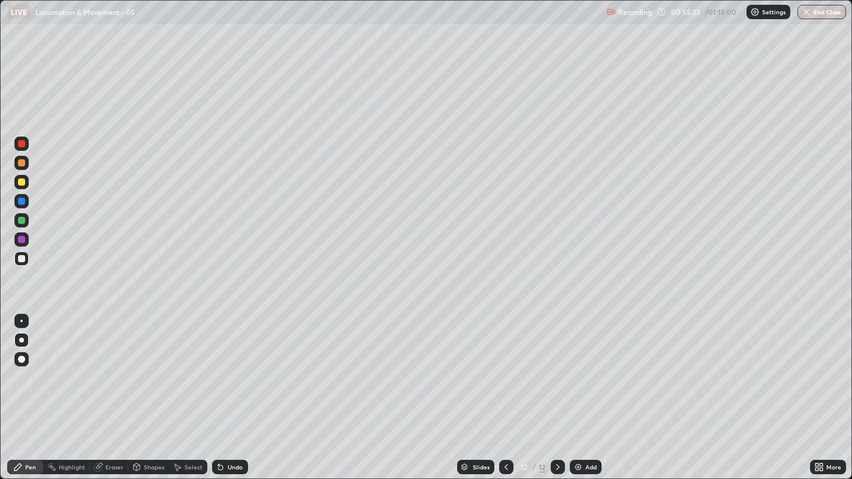
click at [25, 259] on div at bounding box center [21, 259] width 14 height 14
click at [18, 258] on div at bounding box center [21, 258] width 7 height 7
click at [22, 258] on div at bounding box center [21, 258] width 7 height 7
click at [232, 366] on div "Undo" at bounding box center [235, 467] width 15 height 6
click at [231, 366] on div "Undo" at bounding box center [235, 467] width 15 height 6
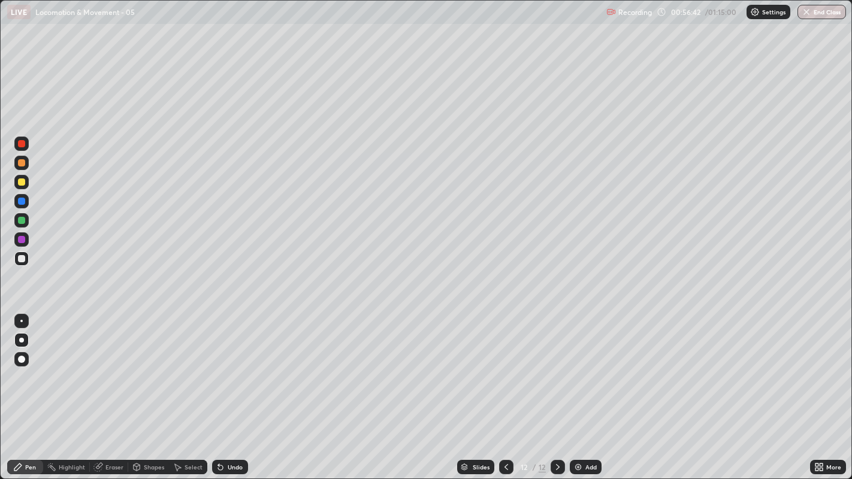
click at [229, 366] on div "Undo" at bounding box center [235, 467] width 15 height 6
click at [22, 264] on div at bounding box center [21, 259] width 14 height 14
click at [21, 259] on div at bounding box center [21, 258] width 7 height 7
click at [238, 366] on div "Undo" at bounding box center [235, 467] width 15 height 6
click at [241, 366] on div "Undo" at bounding box center [235, 467] width 15 height 6
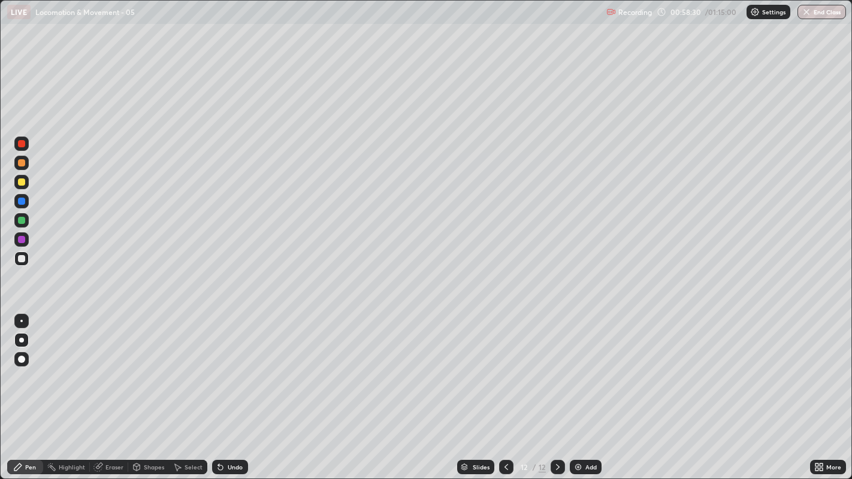
click at [244, 366] on div "Undo" at bounding box center [230, 467] width 36 height 14
click at [113, 366] on div "Eraser" at bounding box center [114, 467] width 18 height 6
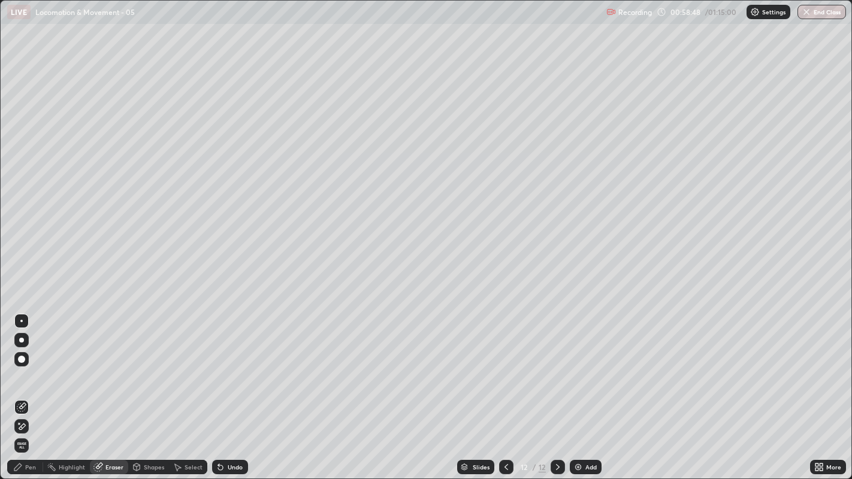
click at [31, 366] on div "Pen" at bounding box center [30, 467] width 11 height 6
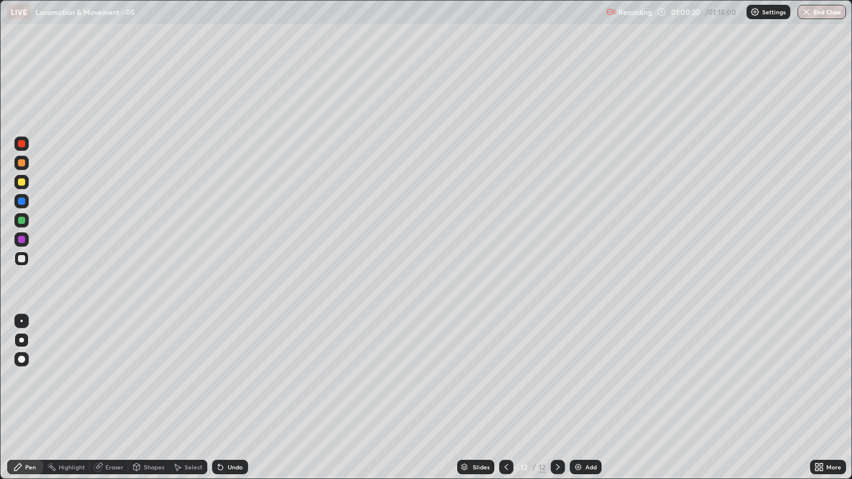
click at [21, 259] on div at bounding box center [21, 258] width 7 height 7
click at [20, 218] on div at bounding box center [21, 220] width 7 height 7
click at [21, 260] on div at bounding box center [21, 258] width 7 height 7
click at [20, 259] on div at bounding box center [21, 258] width 7 height 7
click at [20, 203] on div at bounding box center [21, 201] width 7 height 7
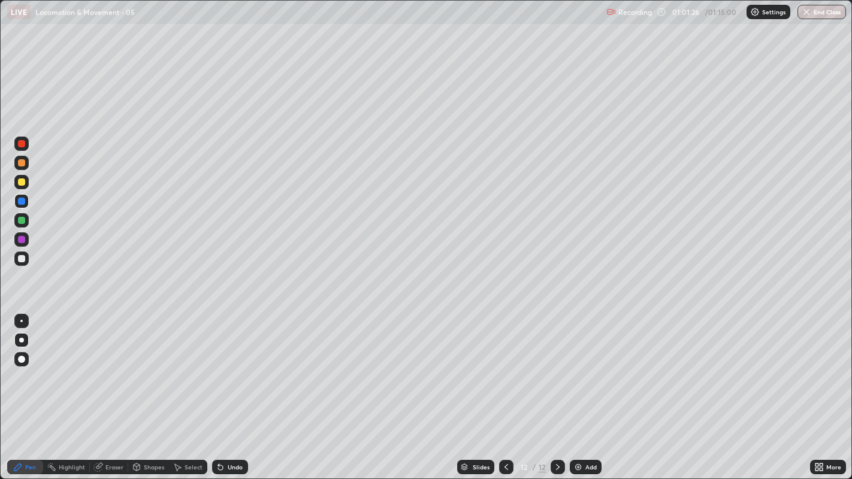
click at [19, 241] on div at bounding box center [21, 239] width 7 height 7
click at [278, 366] on div "Slides 12 / 12 Add" at bounding box center [529, 467] width 562 height 24
click at [334, 366] on div "Slides 12 / 12 Add" at bounding box center [529, 467] width 562 height 24
click at [342, 366] on div "Slides 12 / 12 Add" at bounding box center [529, 467] width 562 height 24
click at [22, 258] on div at bounding box center [21, 258] width 7 height 7
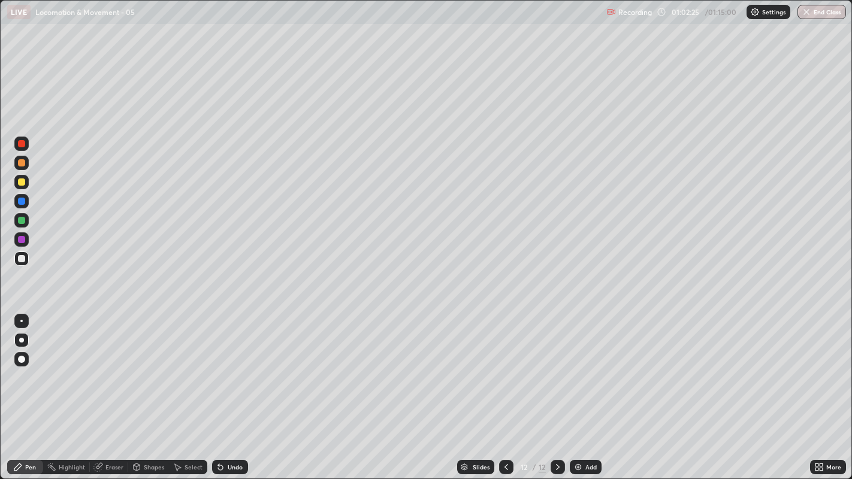
click at [506, 366] on icon at bounding box center [507, 468] width 10 height 10
click at [505, 366] on icon at bounding box center [507, 468] width 10 height 10
click at [556, 366] on icon at bounding box center [558, 468] width 10 height 10
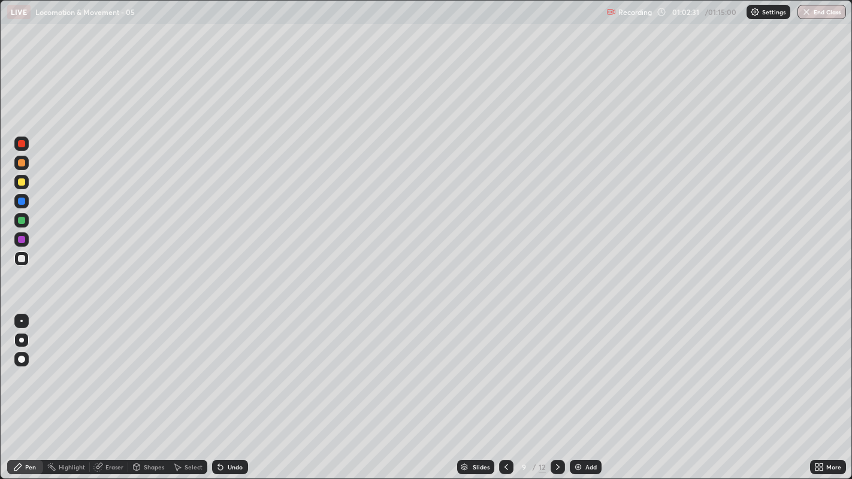
click at [505, 366] on icon at bounding box center [507, 468] width 10 height 10
click at [553, 366] on icon at bounding box center [558, 468] width 10 height 10
click at [551, 366] on div at bounding box center [558, 467] width 14 height 14
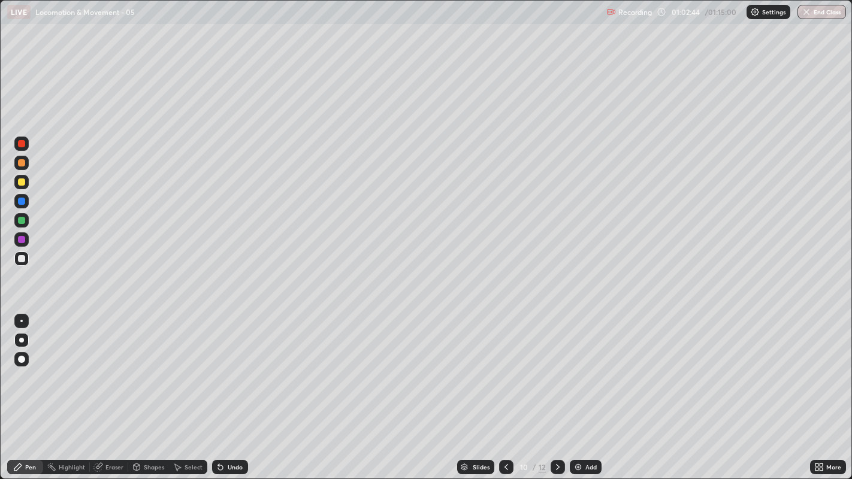
click at [556, 366] on icon at bounding box center [558, 468] width 10 height 10
click at [551, 366] on div at bounding box center [558, 467] width 14 height 14
click at [583, 366] on div "Add" at bounding box center [586, 467] width 32 height 14
click at [22, 259] on div at bounding box center [21, 258] width 7 height 7
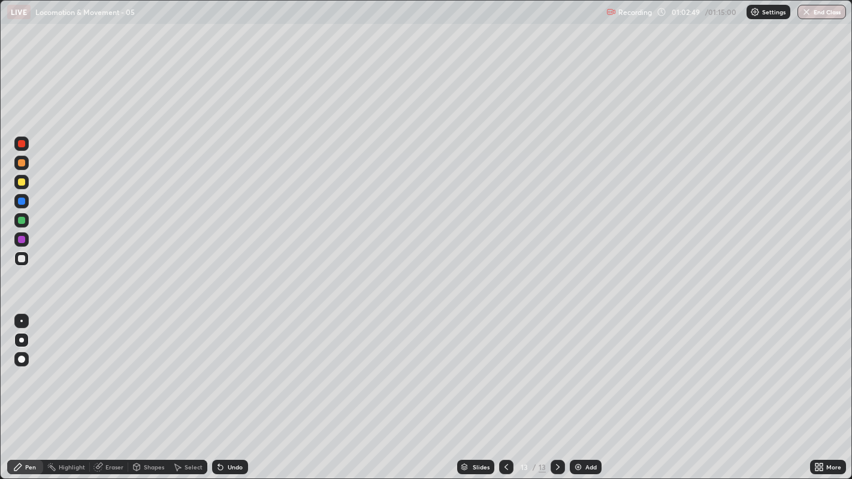
click at [19, 163] on div at bounding box center [21, 162] width 7 height 7
click at [23, 256] on div at bounding box center [21, 258] width 7 height 7
click at [21, 260] on div at bounding box center [21, 258] width 7 height 7
click at [21, 182] on div at bounding box center [21, 182] width 7 height 7
click at [28, 259] on div at bounding box center [21, 259] width 14 height 14
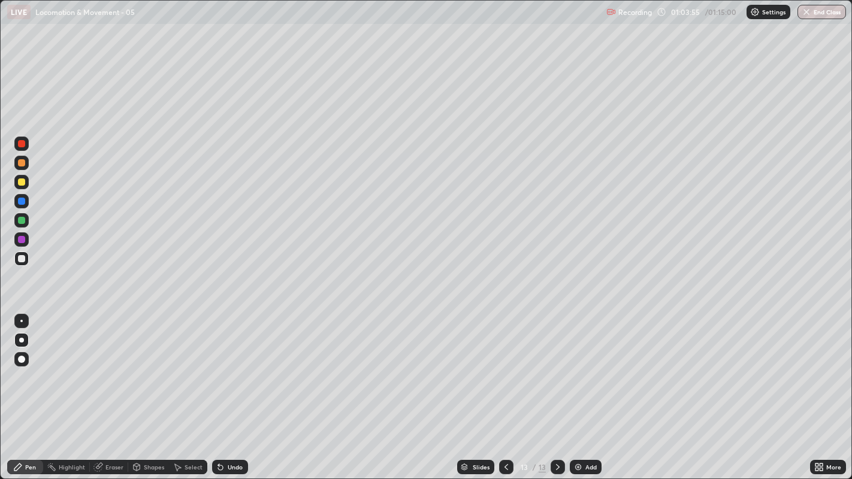
click at [25, 219] on div at bounding box center [21, 220] width 7 height 7
click at [18, 259] on div at bounding box center [21, 258] width 7 height 7
click at [24, 259] on div at bounding box center [21, 258] width 7 height 7
click at [107, 366] on div "Eraser" at bounding box center [114, 467] width 18 height 6
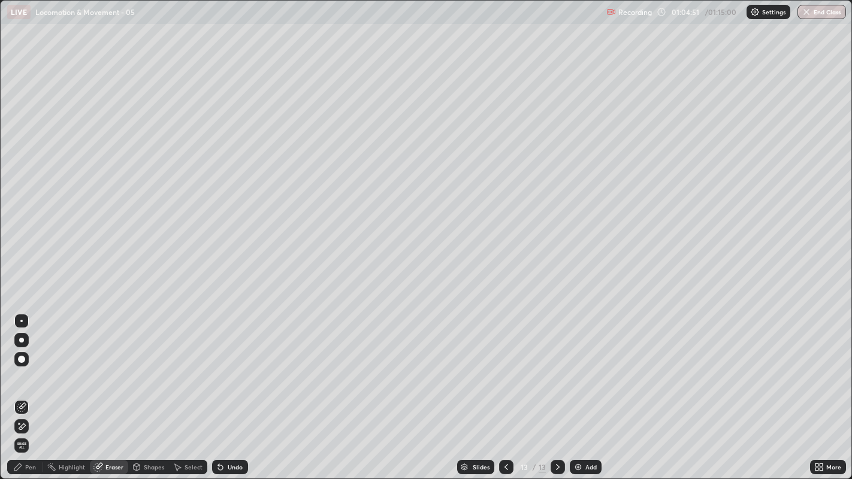
click at [31, 366] on div "Pen" at bounding box center [30, 467] width 11 height 6
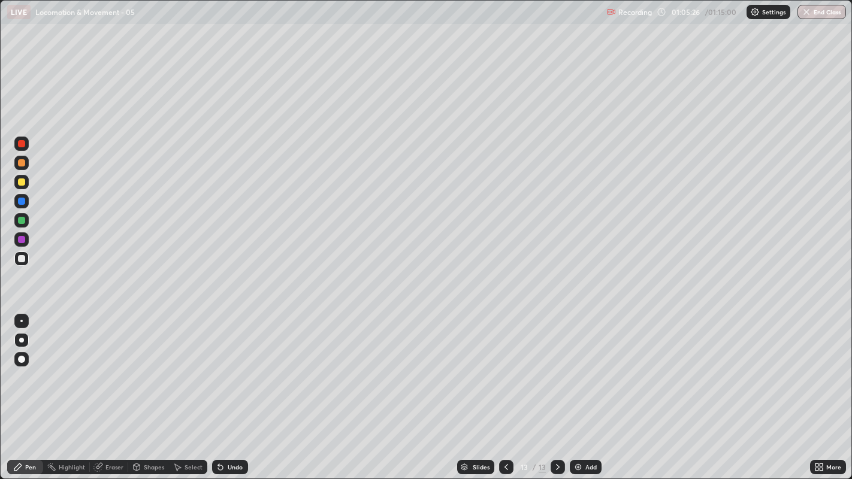
click at [20, 182] on div at bounding box center [21, 182] width 7 height 7
click at [21, 163] on div at bounding box center [21, 162] width 7 height 7
click at [20, 240] on div at bounding box center [21, 239] width 7 height 7
click at [20, 201] on div at bounding box center [21, 201] width 7 height 7
click at [19, 262] on div at bounding box center [21, 258] width 7 height 7
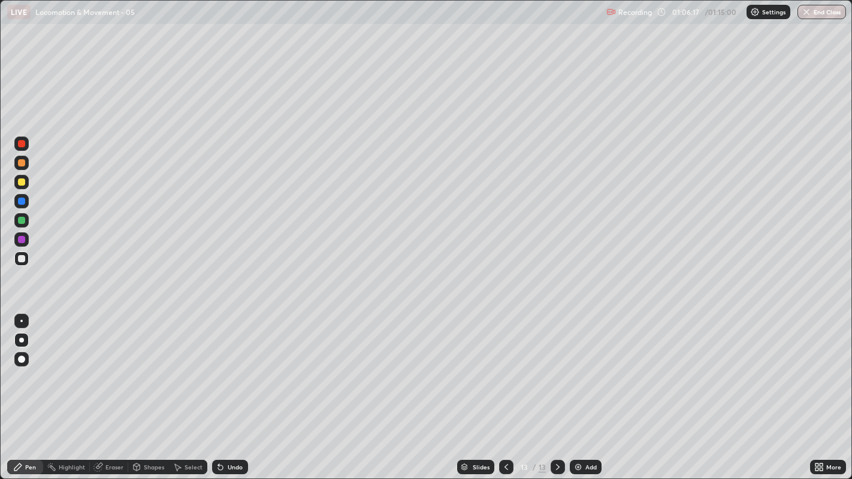
click at [22, 258] on div at bounding box center [21, 258] width 7 height 7
click at [556, 366] on icon at bounding box center [558, 468] width 10 height 10
click at [579, 366] on img at bounding box center [578, 468] width 10 height 10
click at [19, 256] on div at bounding box center [21, 258] width 7 height 7
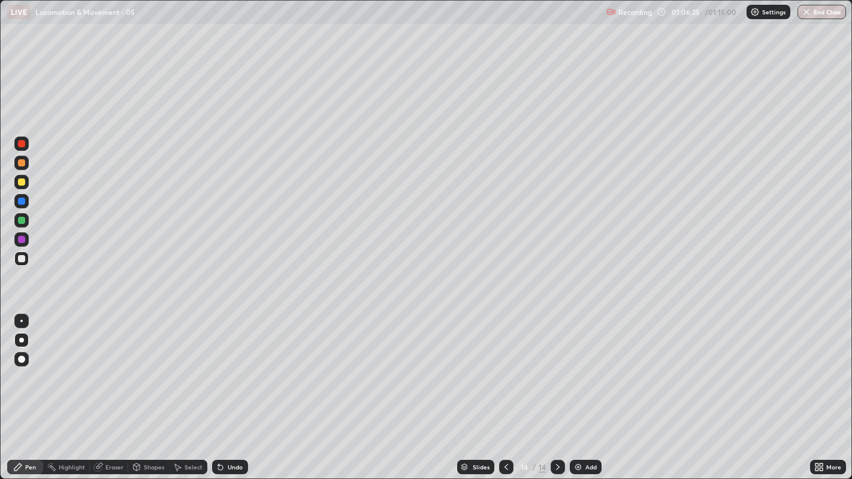
click at [23, 183] on div at bounding box center [21, 182] width 7 height 7
click at [24, 260] on div at bounding box center [21, 258] width 7 height 7
click at [21, 259] on div at bounding box center [21, 258] width 7 height 7
click at [25, 262] on div at bounding box center [21, 259] width 14 height 14
click at [23, 259] on div at bounding box center [21, 258] width 7 height 7
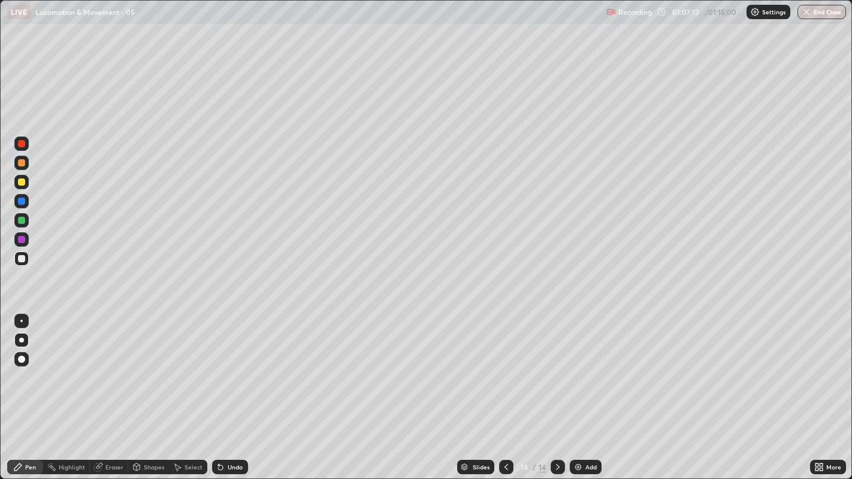
click at [226, 366] on div "Undo" at bounding box center [230, 467] width 36 height 14
click at [22, 223] on div at bounding box center [21, 220] width 7 height 7
click at [15, 256] on div at bounding box center [21, 259] width 14 height 14
click at [21, 262] on div at bounding box center [21, 258] width 7 height 7
click at [25, 255] on div at bounding box center [21, 259] width 14 height 14
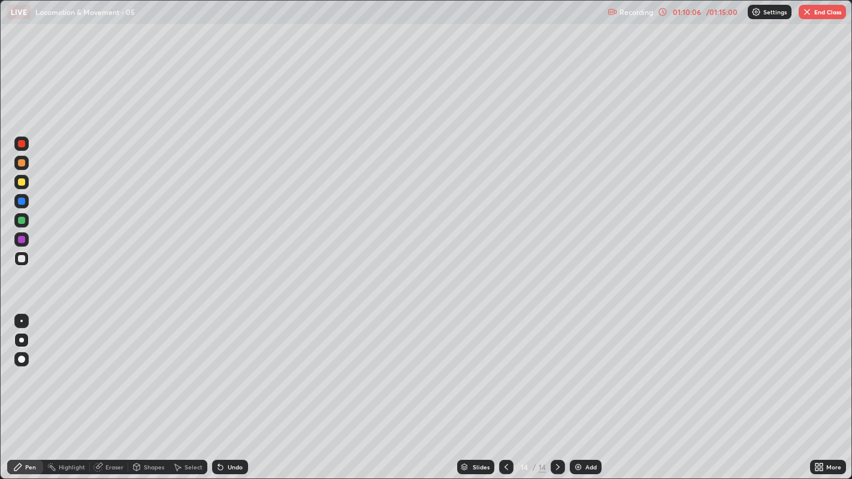
click at [556, 366] on icon at bounding box center [558, 467] width 4 height 6
click at [586, 366] on div "Add" at bounding box center [586, 467] width 32 height 14
click at [20, 161] on div at bounding box center [21, 162] width 7 height 7
click at [22, 260] on div at bounding box center [21, 258] width 7 height 7
click at [21, 259] on div at bounding box center [21, 258] width 7 height 7
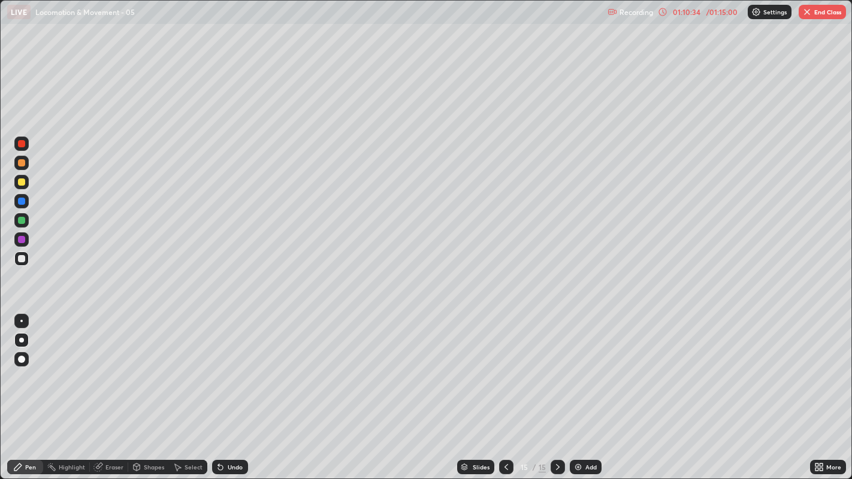
click at [23, 258] on div at bounding box center [21, 258] width 7 height 7
click at [21, 258] on div at bounding box center [21, 258] width 7 height 7
click at [19, 260] on div at bounding box center [21, 258] width 7 height 7
click at [22, 258] on div at bounding box center [21, 258] width 7 height 7
click at [21, 219] on div at bounding box center [21, 220] width 7 height 7
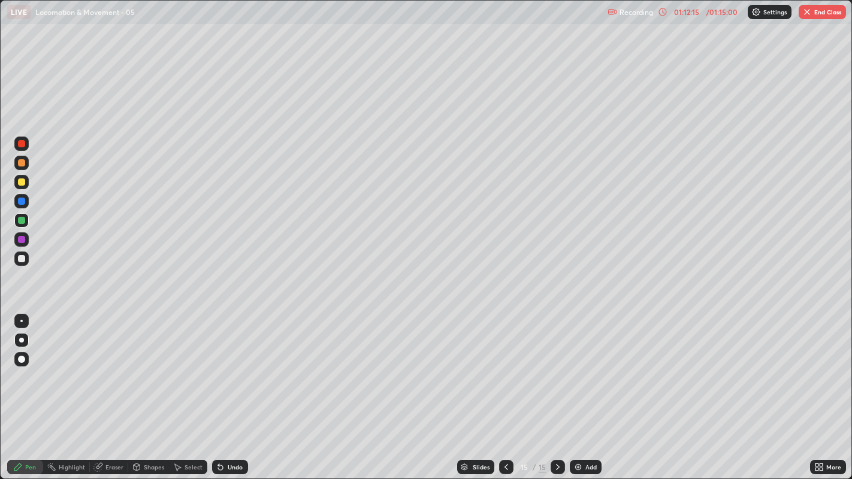
click at [20, 258] on div at bounding box center [21, 258] width 7 height 7
click at [25, 256] on div at bounding box center [21, 258] width 7 height 7
click at [585, 366] on div "Add" at bounding box center [586, 467] width 32 height 14
click at [25, 261] on div at bounding box center [21, 258] width 7 height 7
click at [233, 366] on div "Undo" at bounding box center [235, 467] width 15 height 6
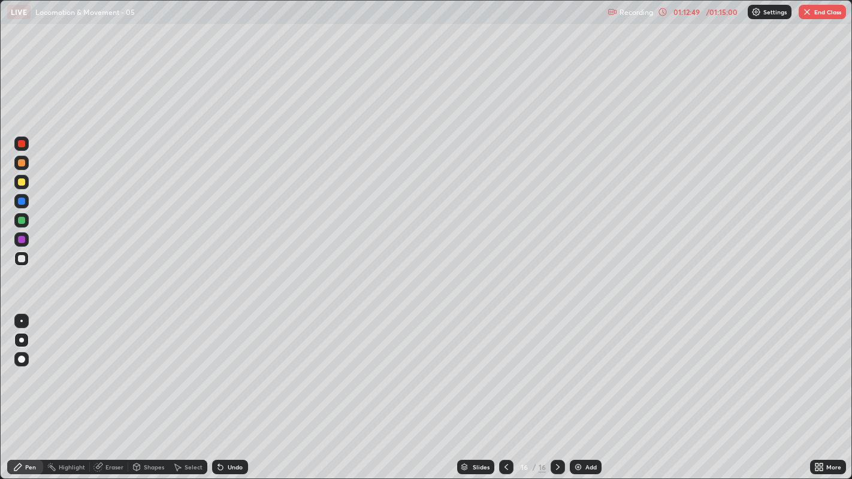
click at [228, 366] on div "Undo" at bounding box center [235, 467] width 15 height 6
click at [228, 366] on div "Undo" at bounding box center [230, 467] width 36 height 14
click at [225, 366] on div "Undo" at bounding box center [230, 467] width 36 height 14
click at [232, 366] on div "Undo" at bounding box center [235, 467] width 15 height 6
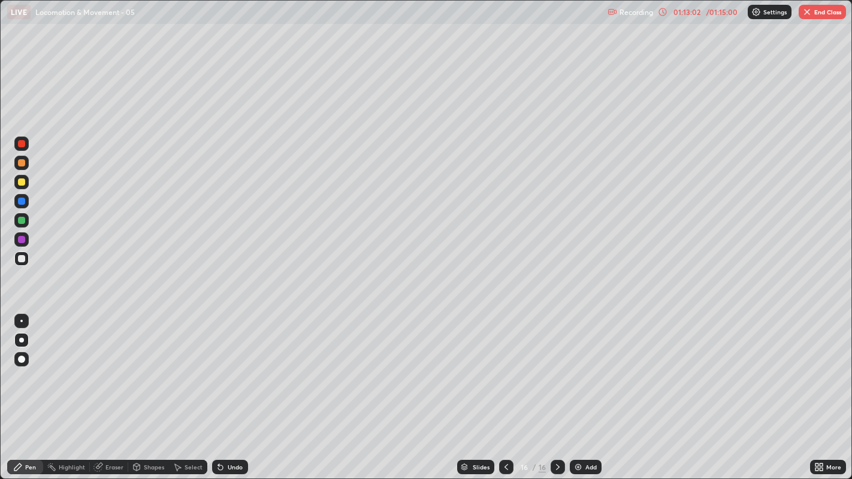
click at [23, 261] on div at bounding box center [21, 258] width 7 height 7
click at [27, 201] on div at bounding box center [21, 201] width 14 height 14
click at [25, 259] on div at bounding box center [21, 258] width 7 height 7
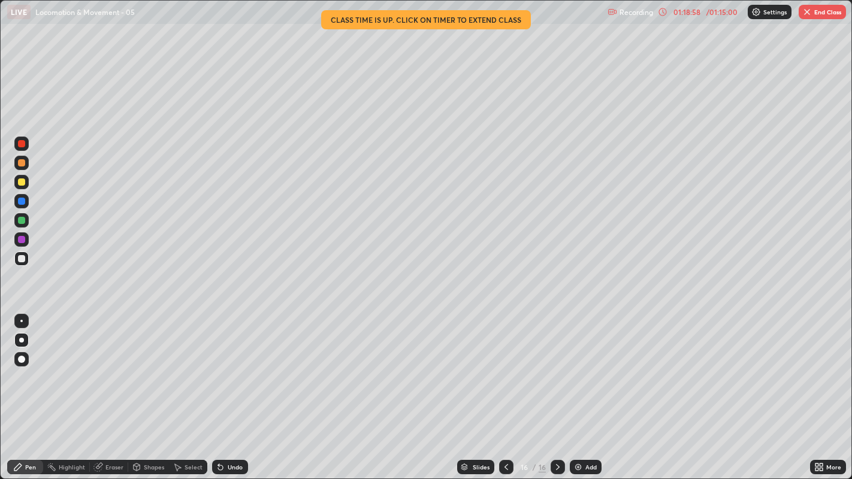
click at [830, 14] on button "End Class" at bounding box center [822, 12] width 47 height 14
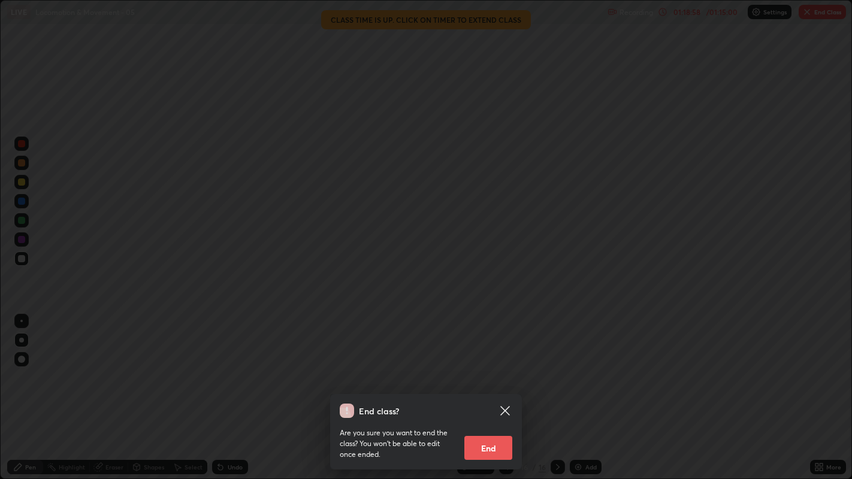
click at [507, 366] on button "End" at bounding box center [488, 448] width 48 height 24
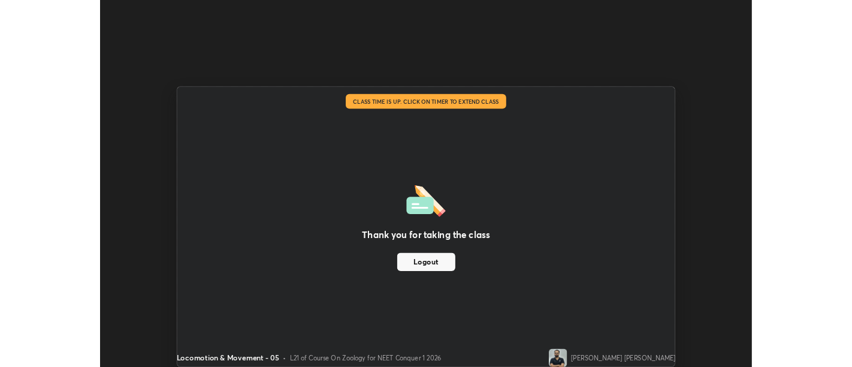
scroll to position [59551, 59066]
